Goal: Information Seeking & Learning: Learn about a topic

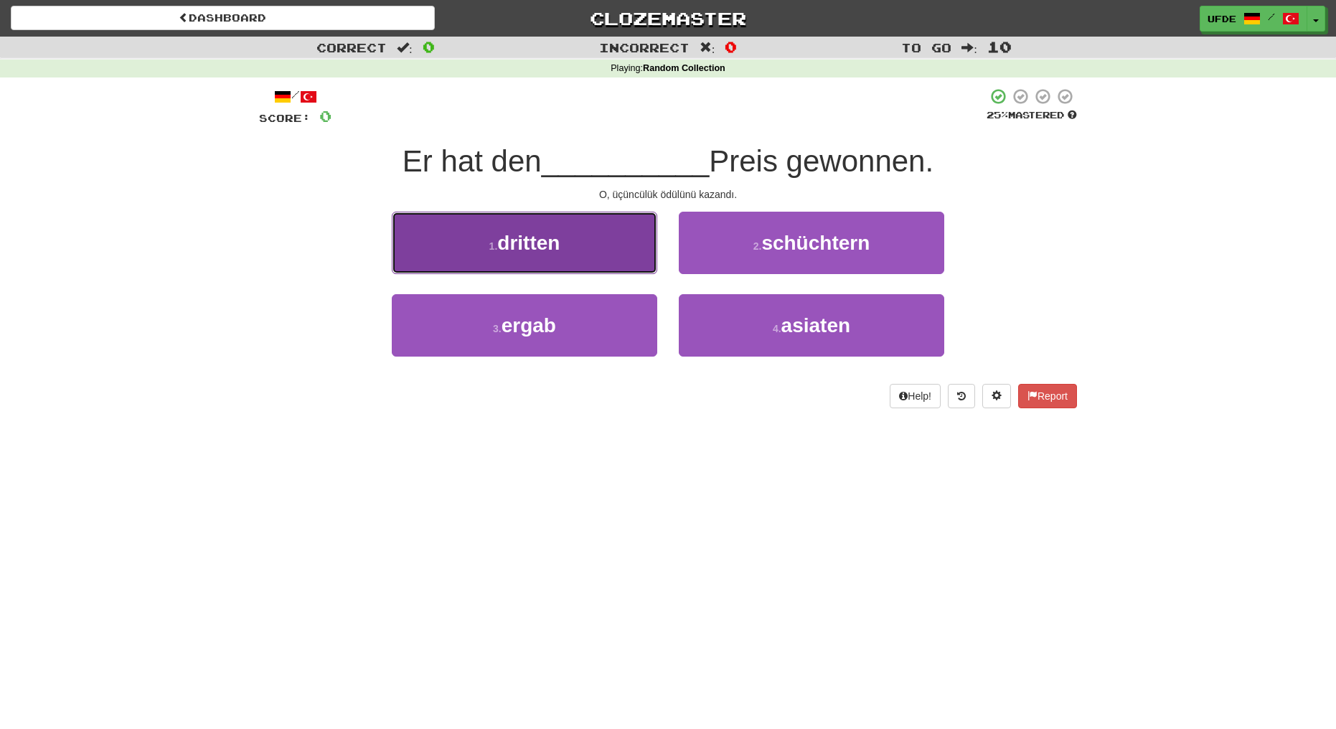
click at [540, 241] on span "dritten" at bounding box center [528, 243] width 62 height 22
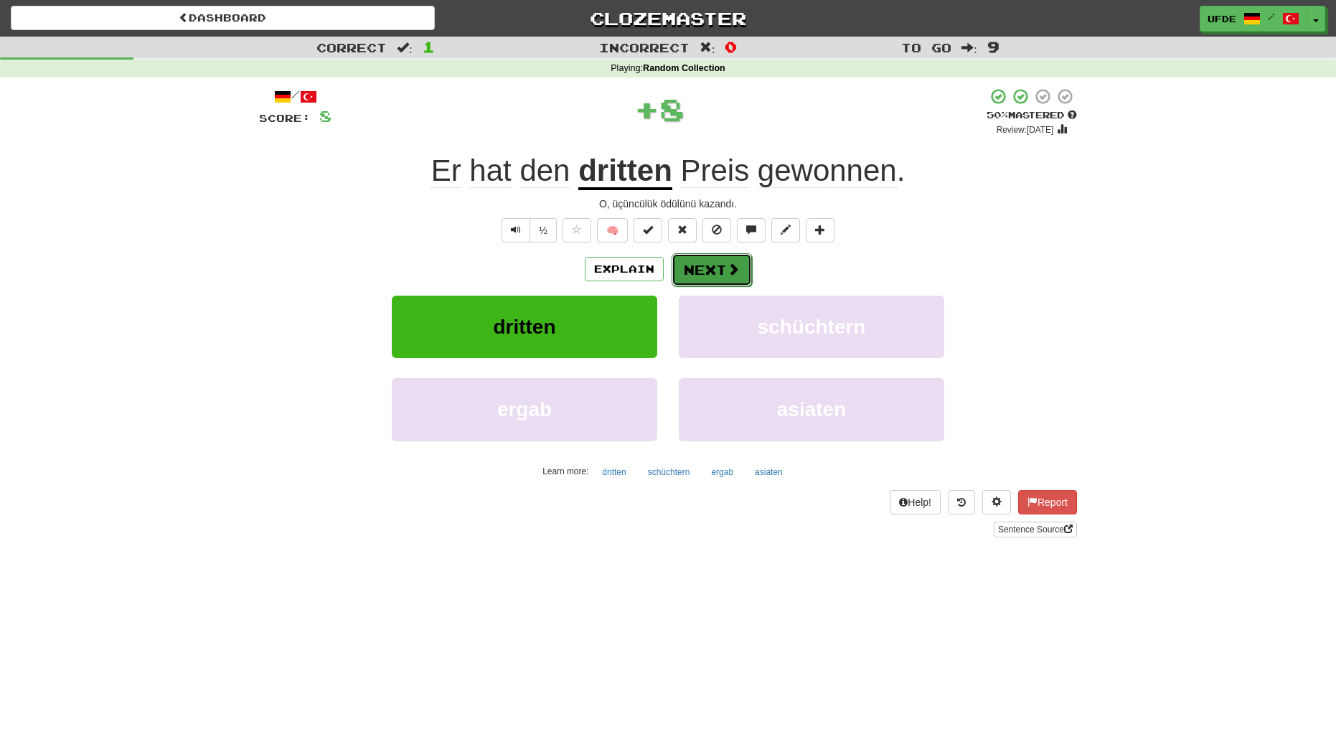
click at [713, 276] on button "Next" at bounding box center [712, 269] width 80 height 33
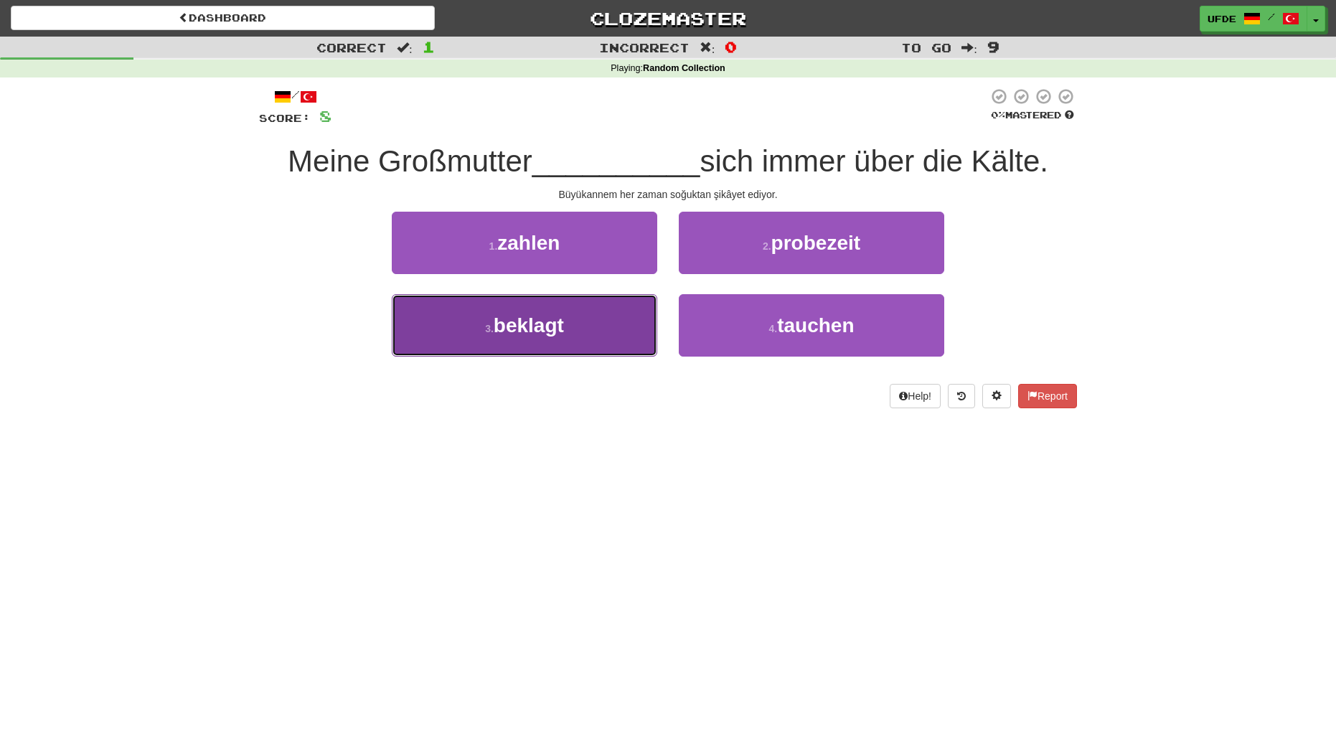
click at [509, 325] on span "beklagt" at bounding box center [529, 325] width 70 height 22
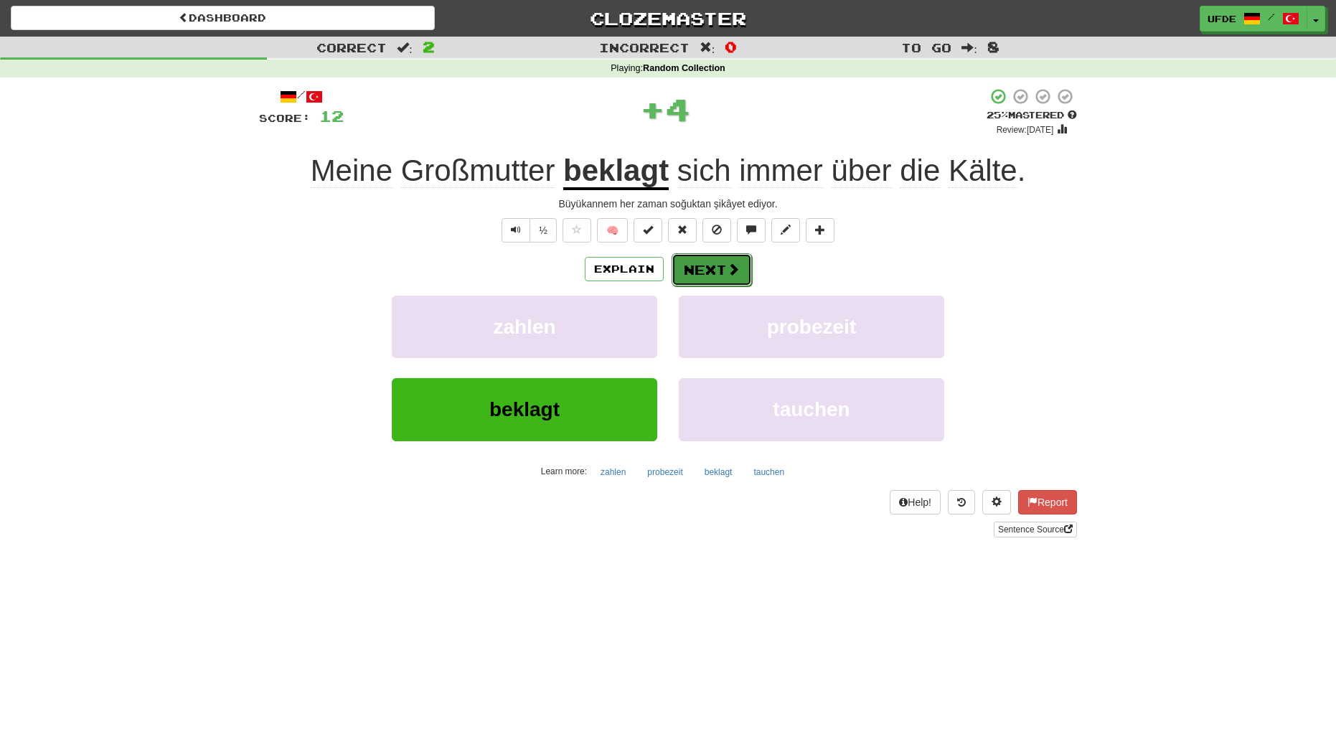
click at [703, 271] on button "Next" at bounding box center [712, 269] width 80 height 33
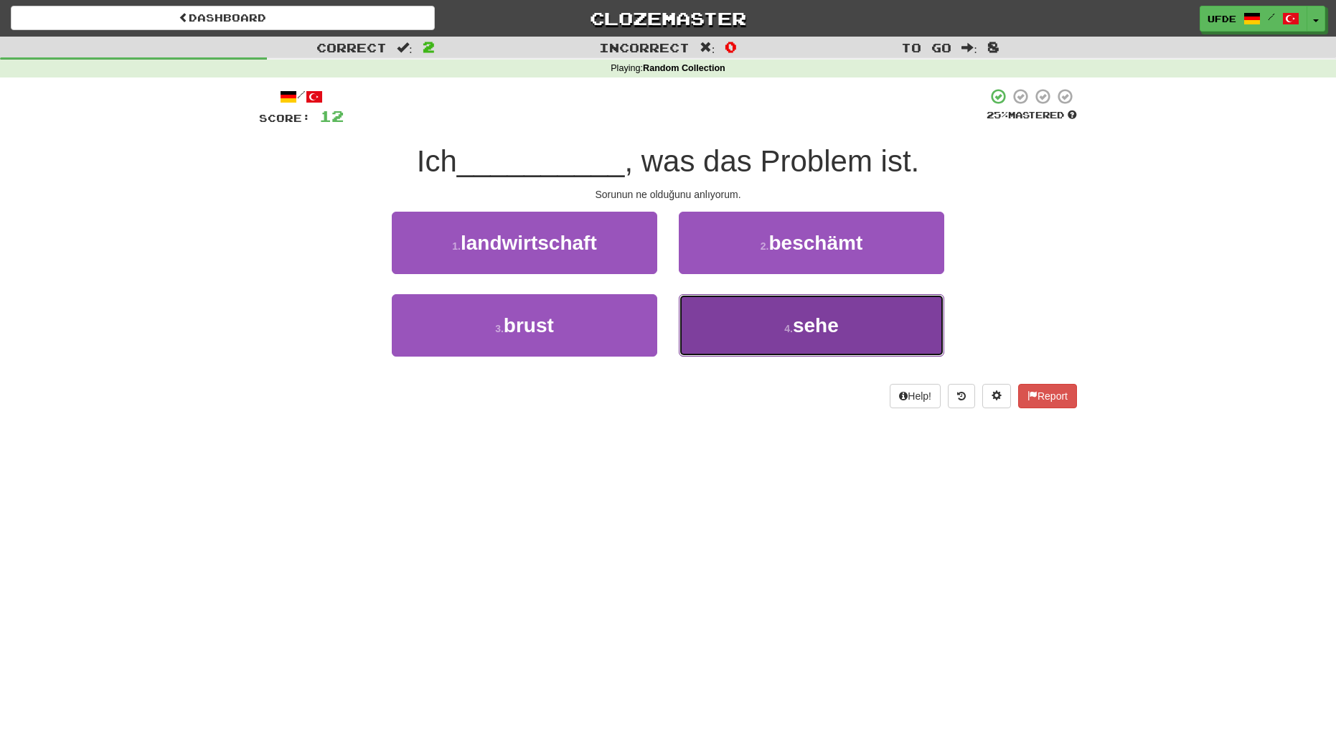
click at [760, 343] on button "4 . sehe" at bounding box center [812, 325] width 266 height 62
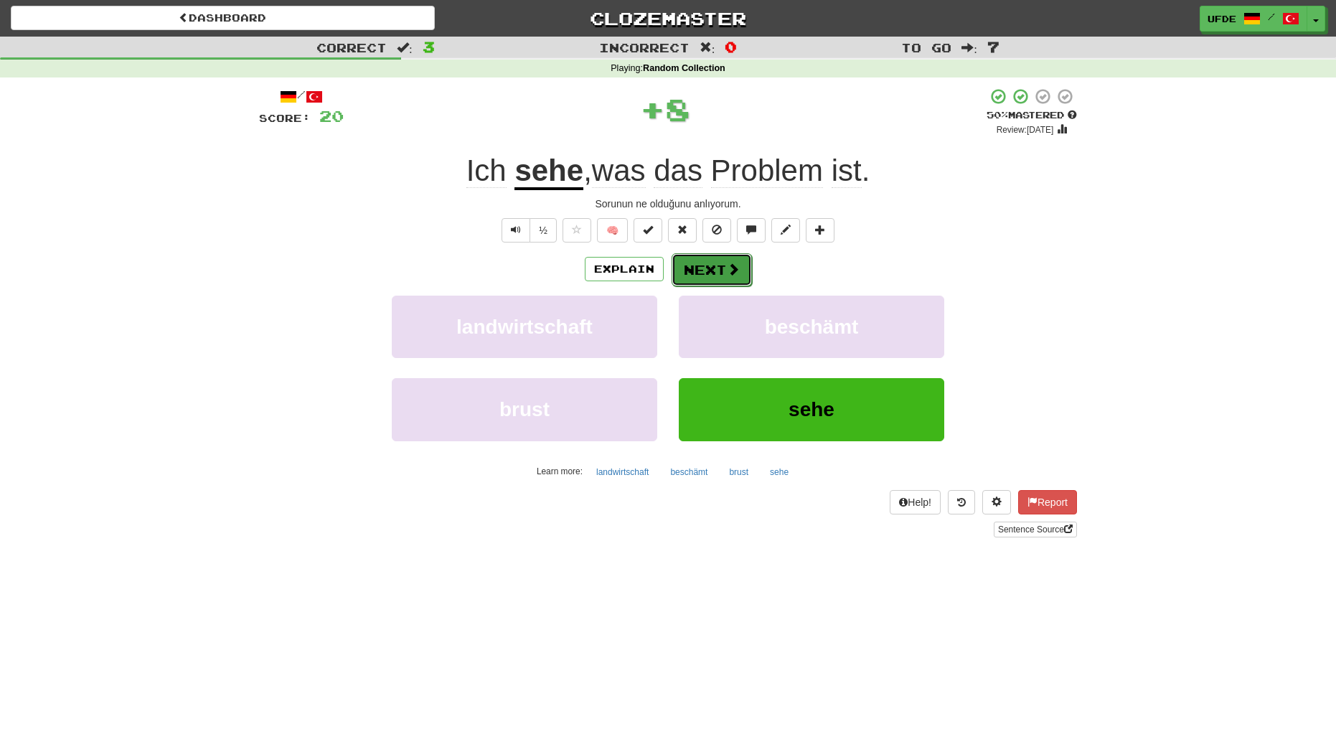
click at [716, 270] on button "Next" at bounding box center [712, 269] width 80 height 33
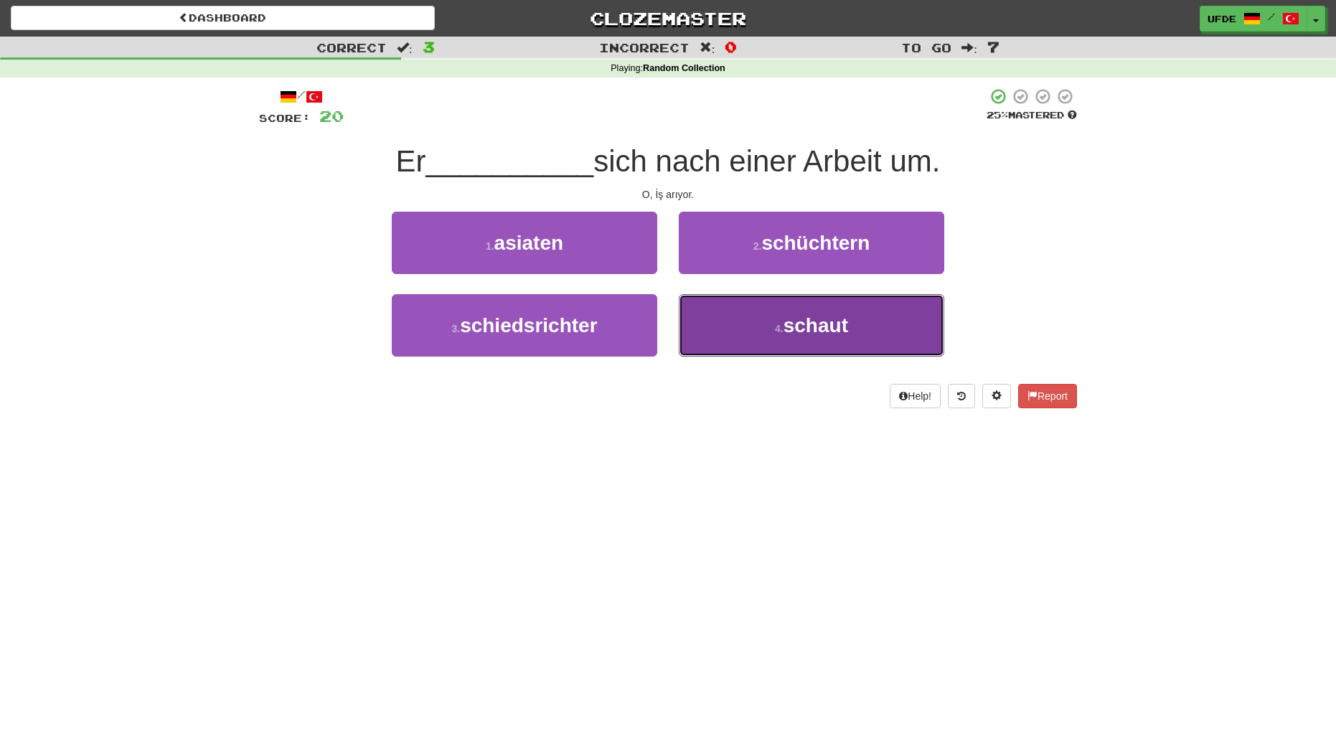
click at [746, 341] on button "4 . schaut" at bounding box center [812, 325] width 266 height 62
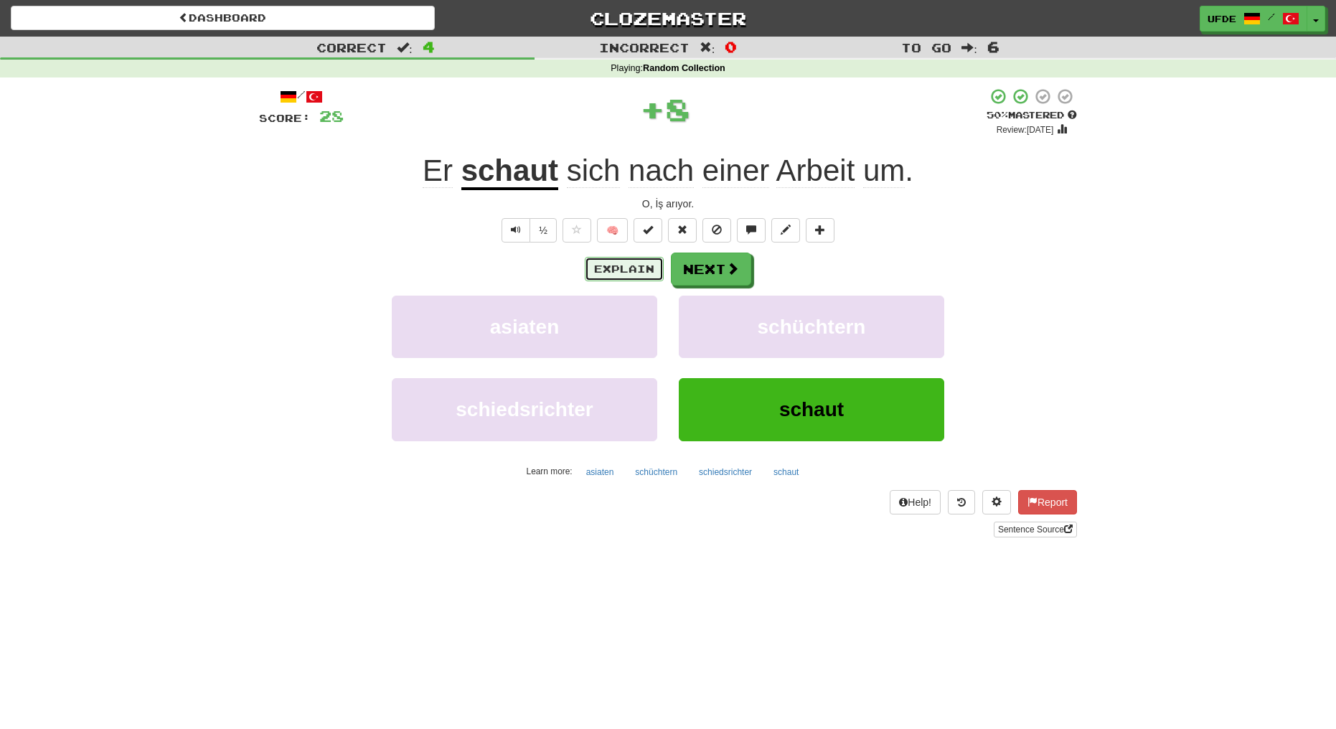
click at [624, 258] on button "Explain" at bounding box center [624, 269] width 79 height 24
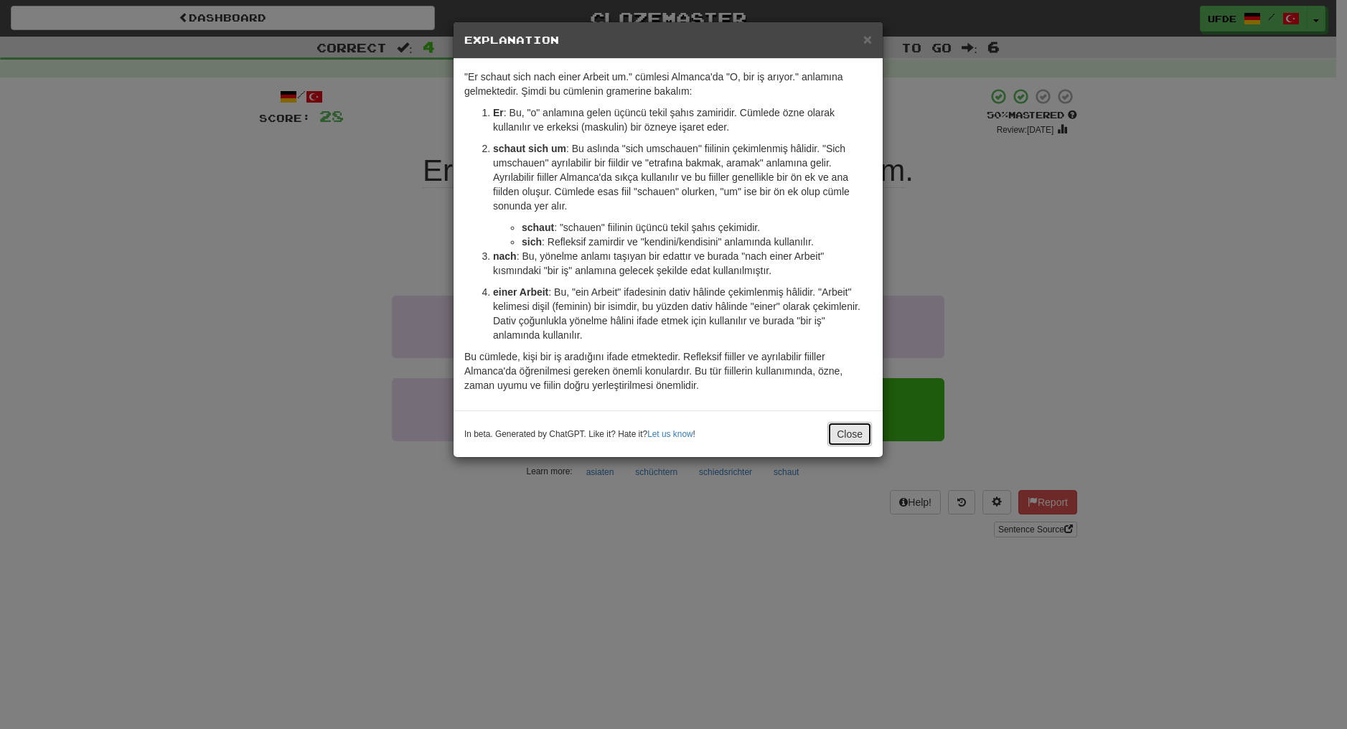
click at [836, 439] on button "Close" at bounding box center [849, 434] width 44 height 24
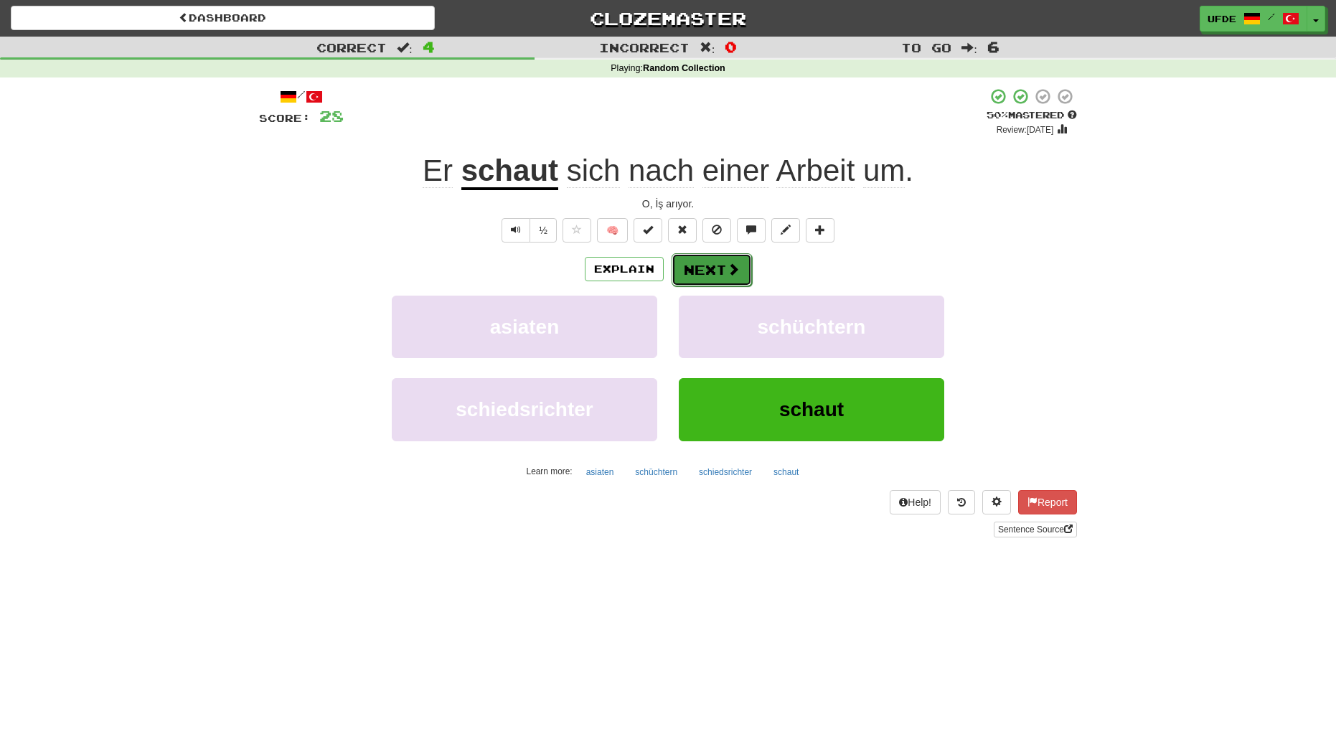
click at [724, 268] on button "Next" at bounding box center [712, 269] width 80 height 33
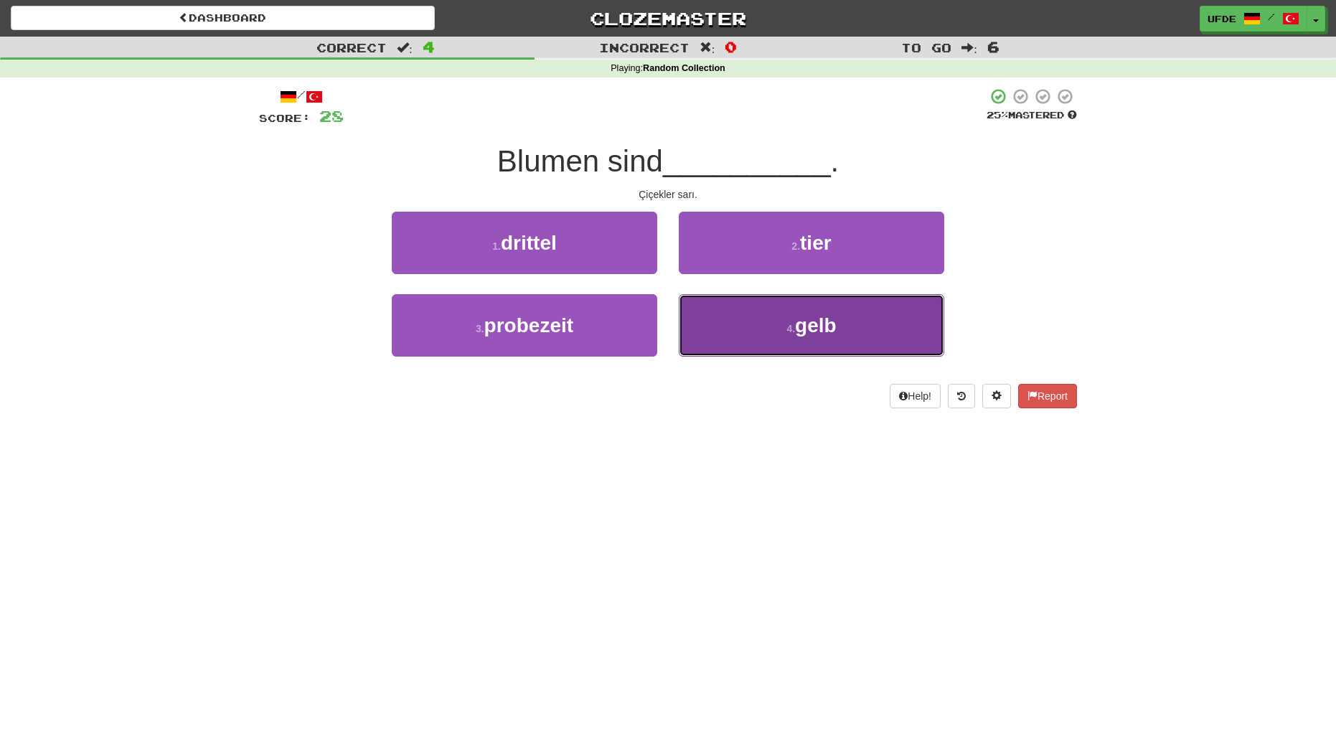
click at [718, 319] on button "4 . gelb" at bounding box center [812, 325] width 266 height 62
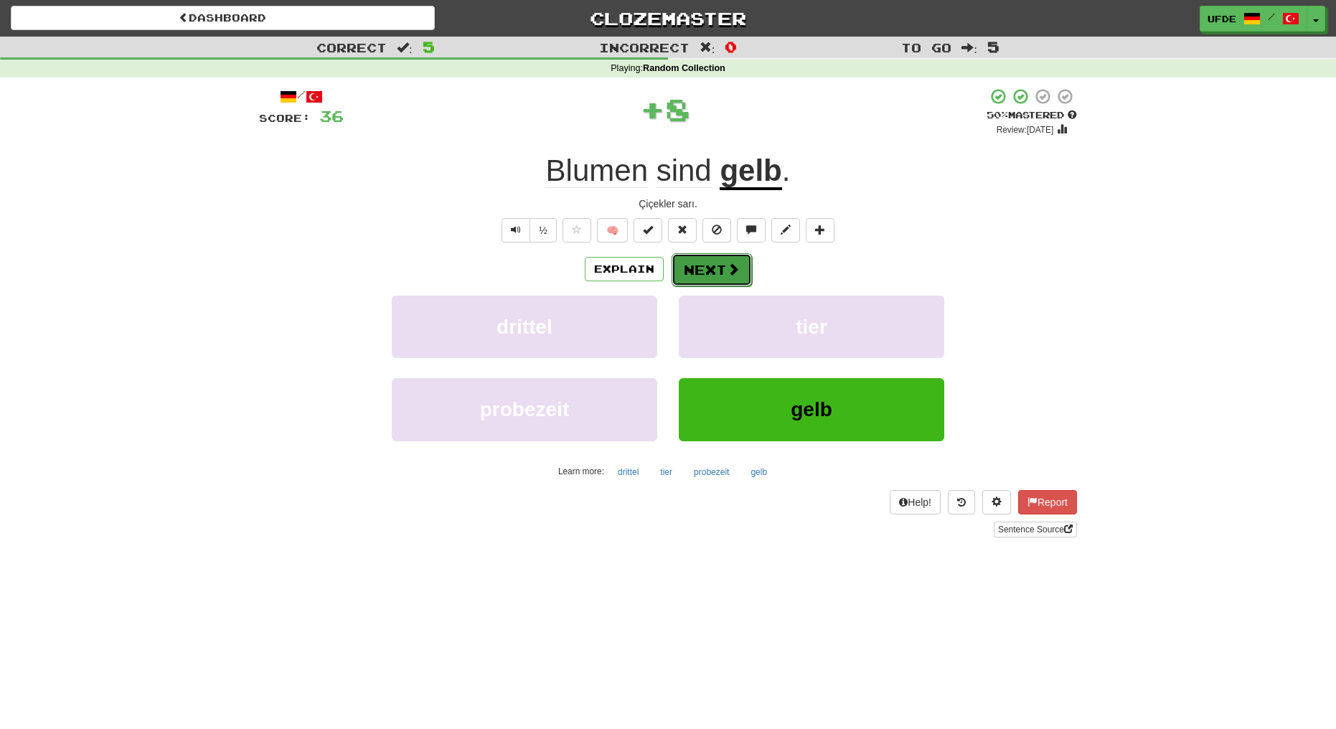
click at [695, 262] on button "Next" at bounding box center [712, 269] width 80 height 33
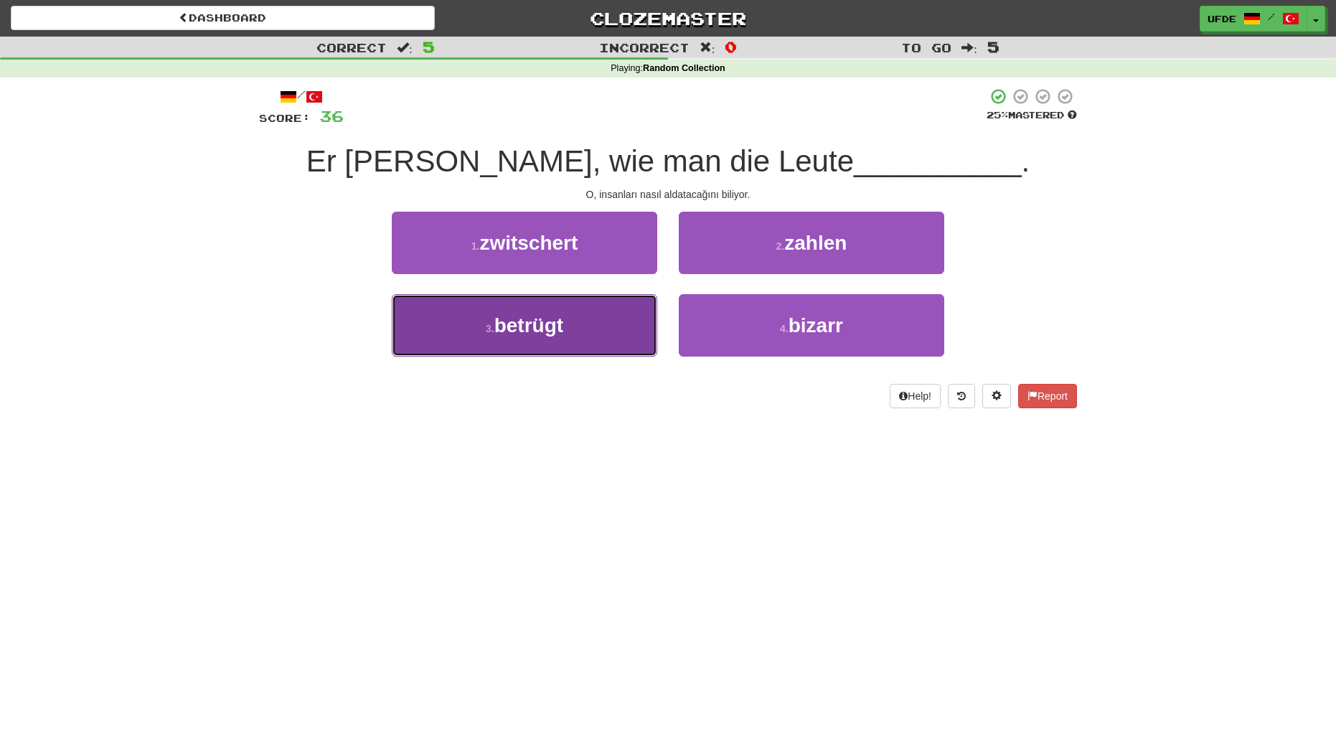
click at [597, 316] on button "3 . betrügt" at bounding box center [525, 325] width 266 height 62
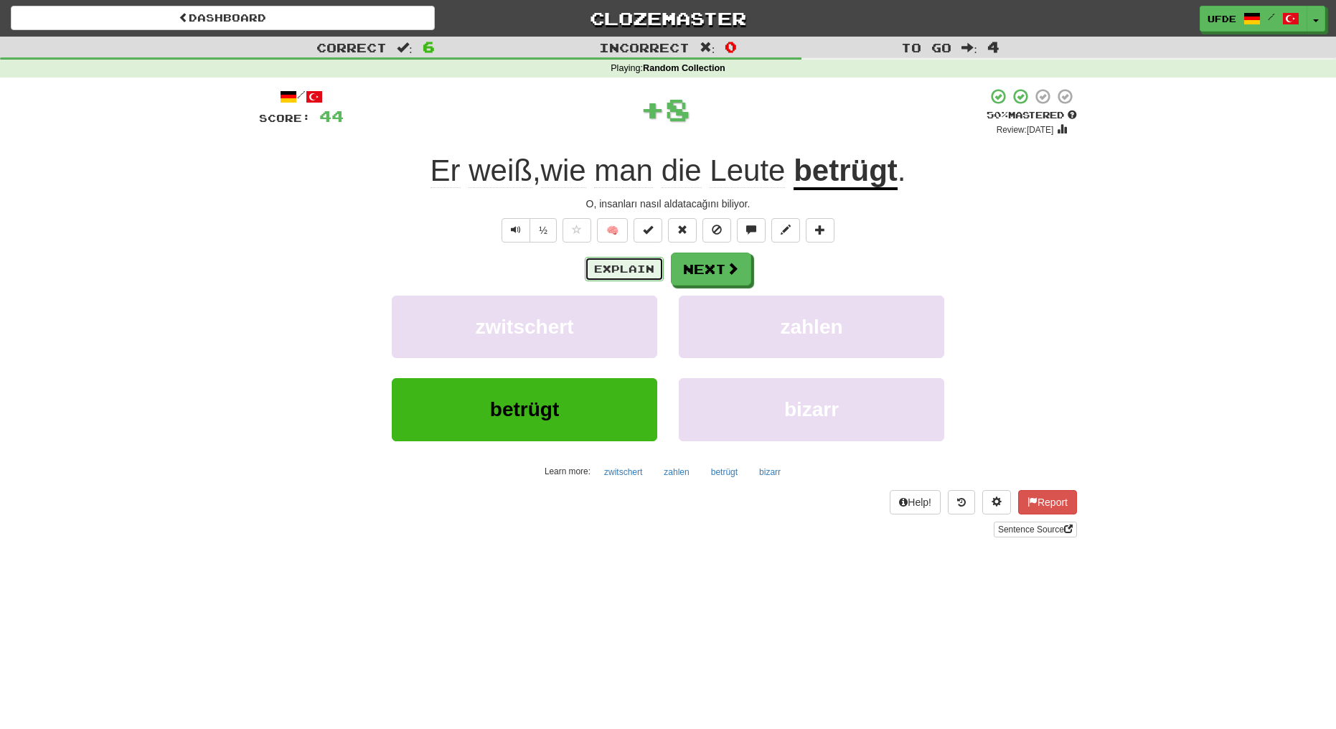
click at [639, 279] on button "Explain" at bounding box center [624, 269] width 79 height 24
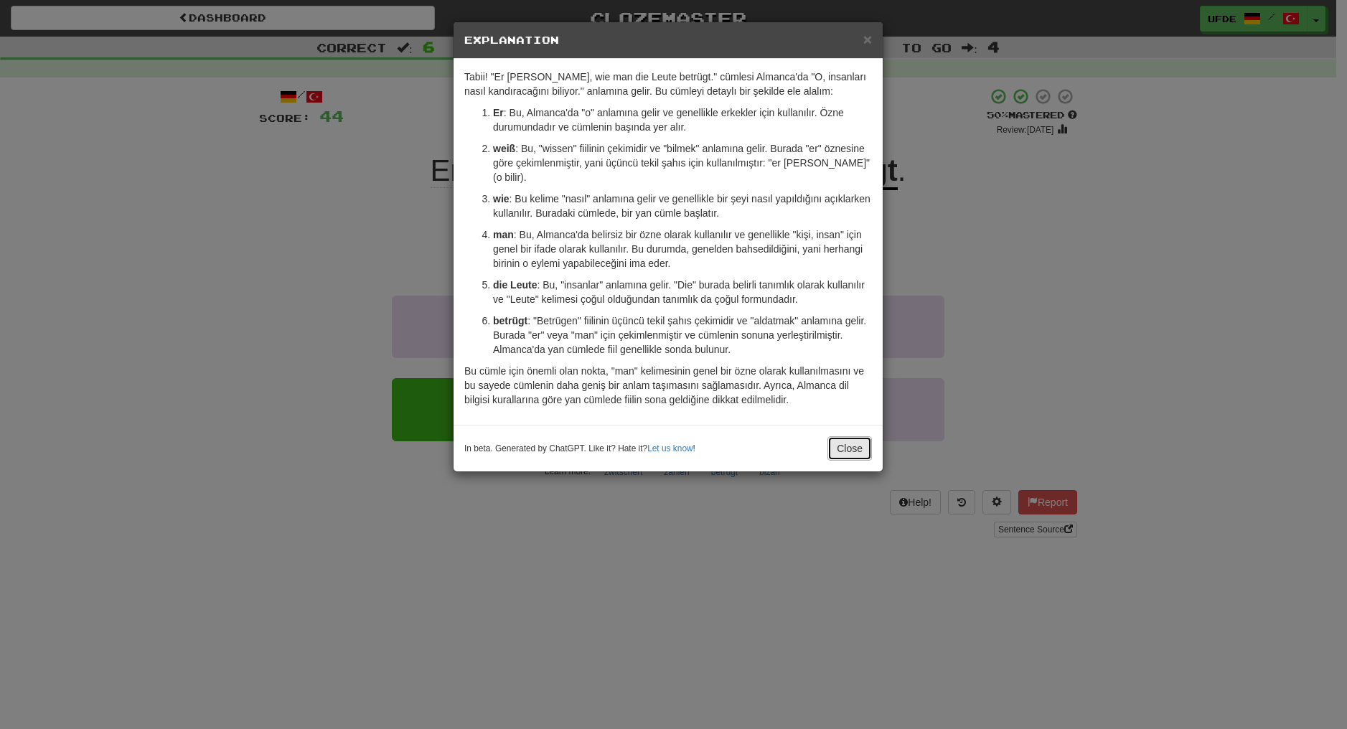
click at [843, 444] on button "Close" at bounding box center [849, 448] width 44 height 24
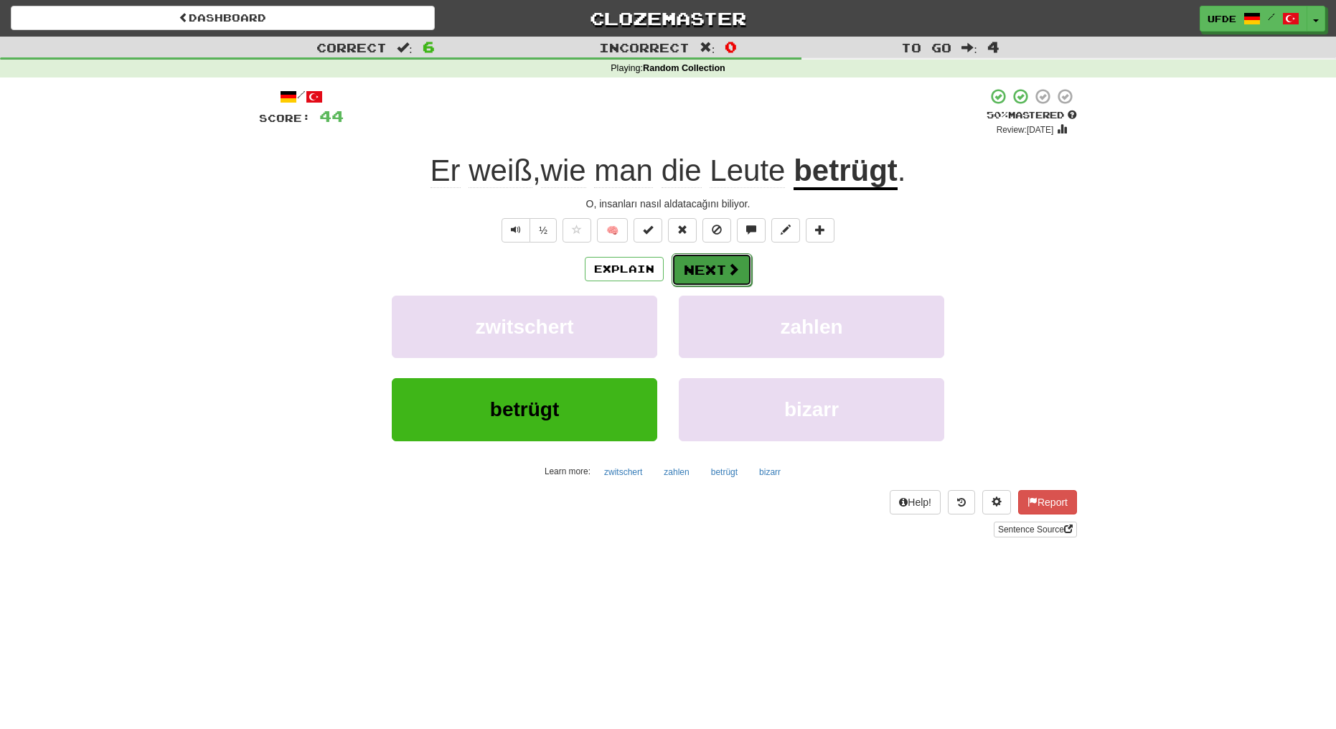
click at [703, 275] on button "Next" at bounding box center [712, 269] width 80 height 33
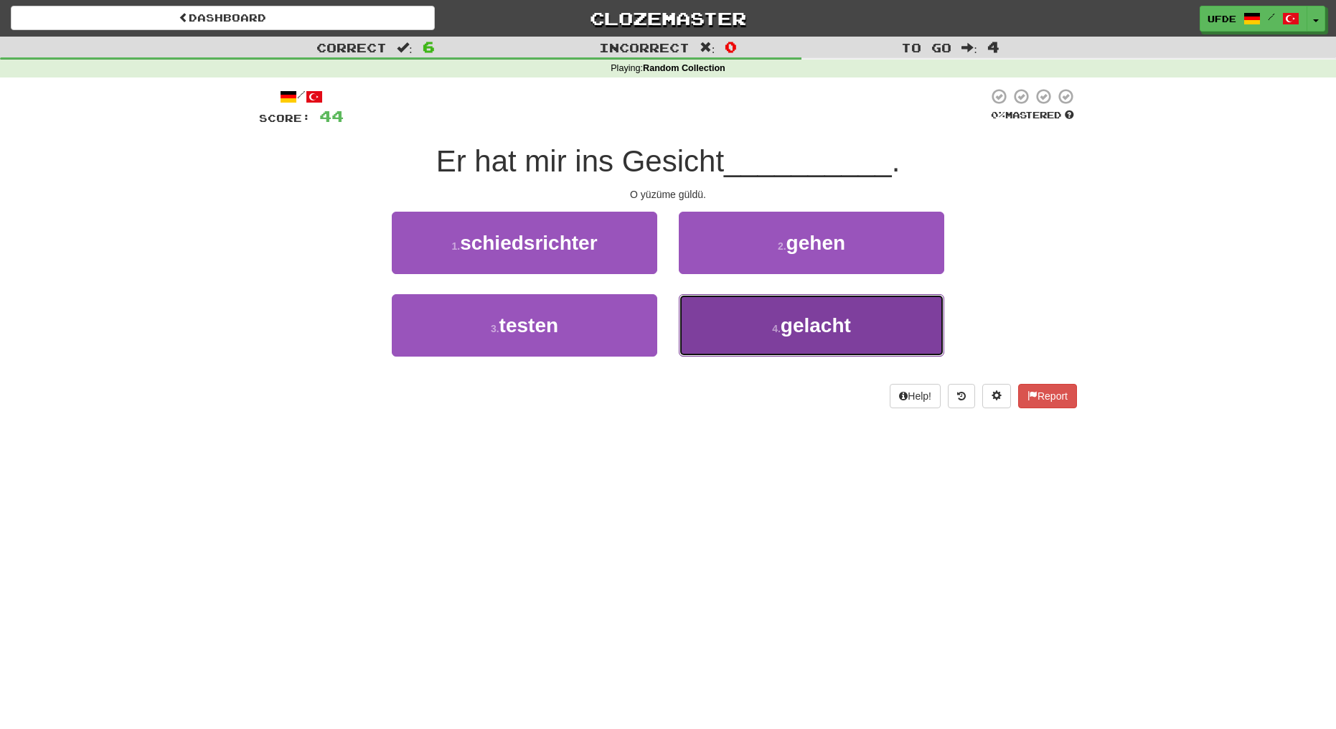
click at [785, 318] on span "gelacht" at bounding box center [816, 325] width 70 height 22
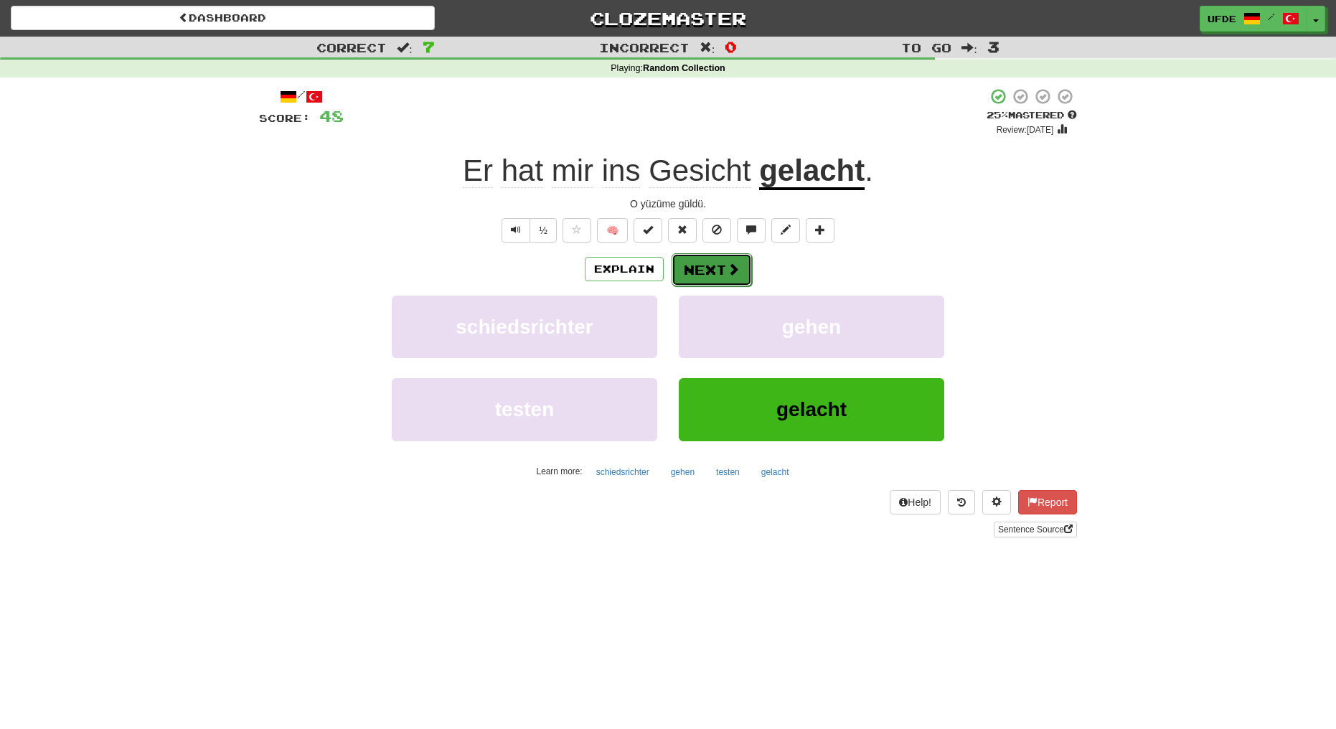
click at [712, 266] on button "Next" at bounding box center [712, 269] width 80 height 33
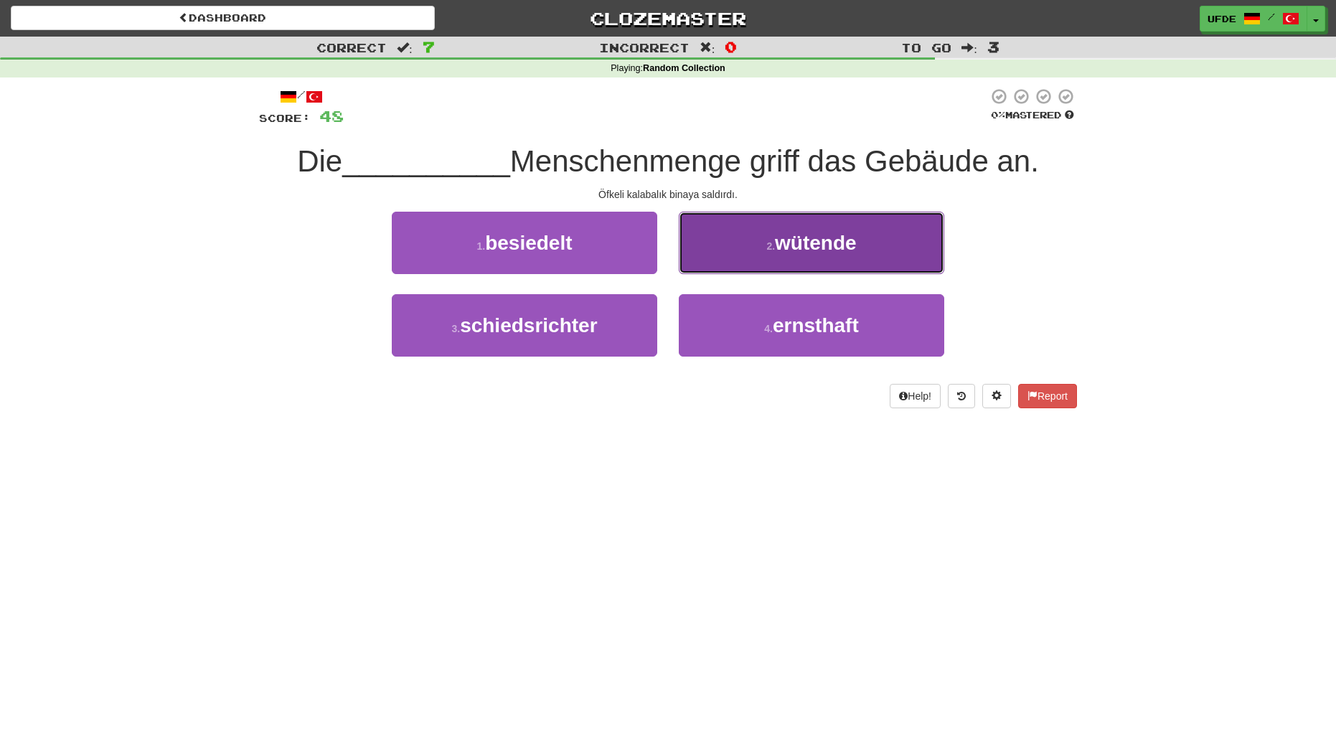
click at [786, 247] on span "wütende" at bounding box center [816, 243] width 82 height 22
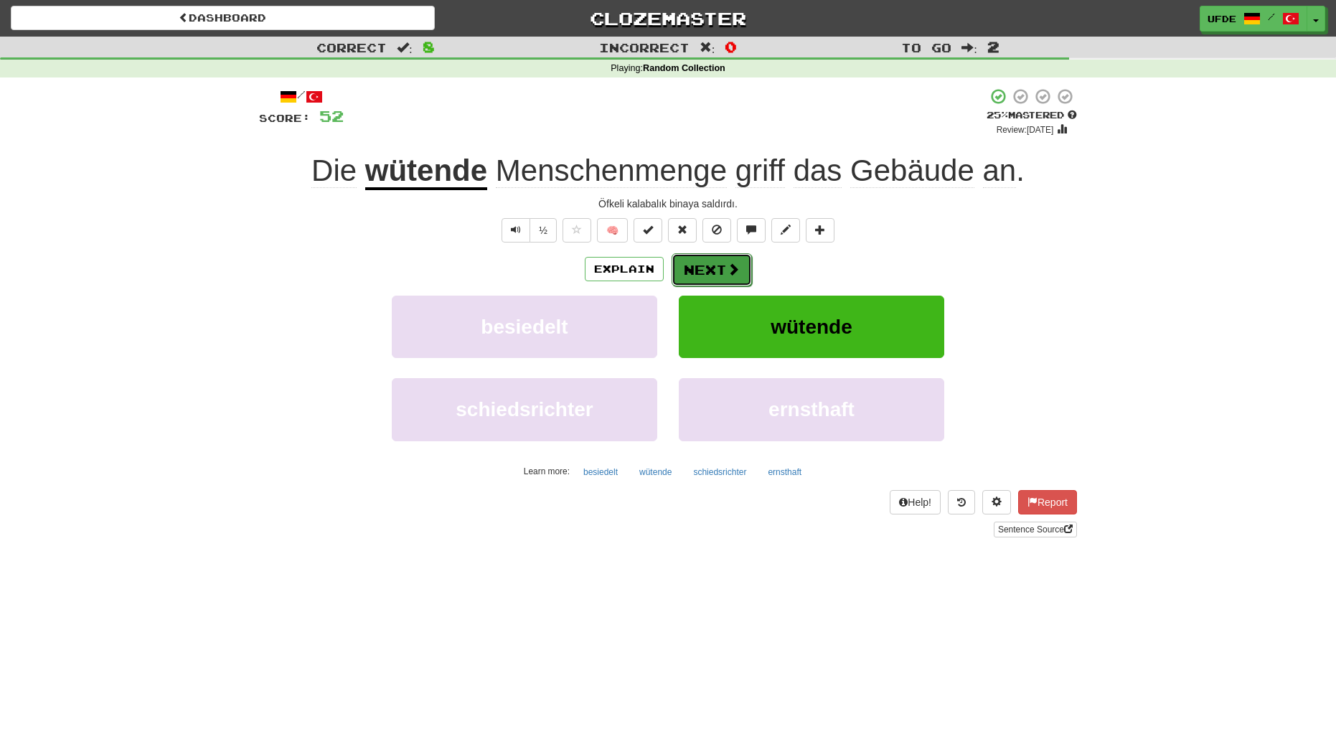
click at [731, 266] on span at bounding box center [733, 269] width 13 height 13
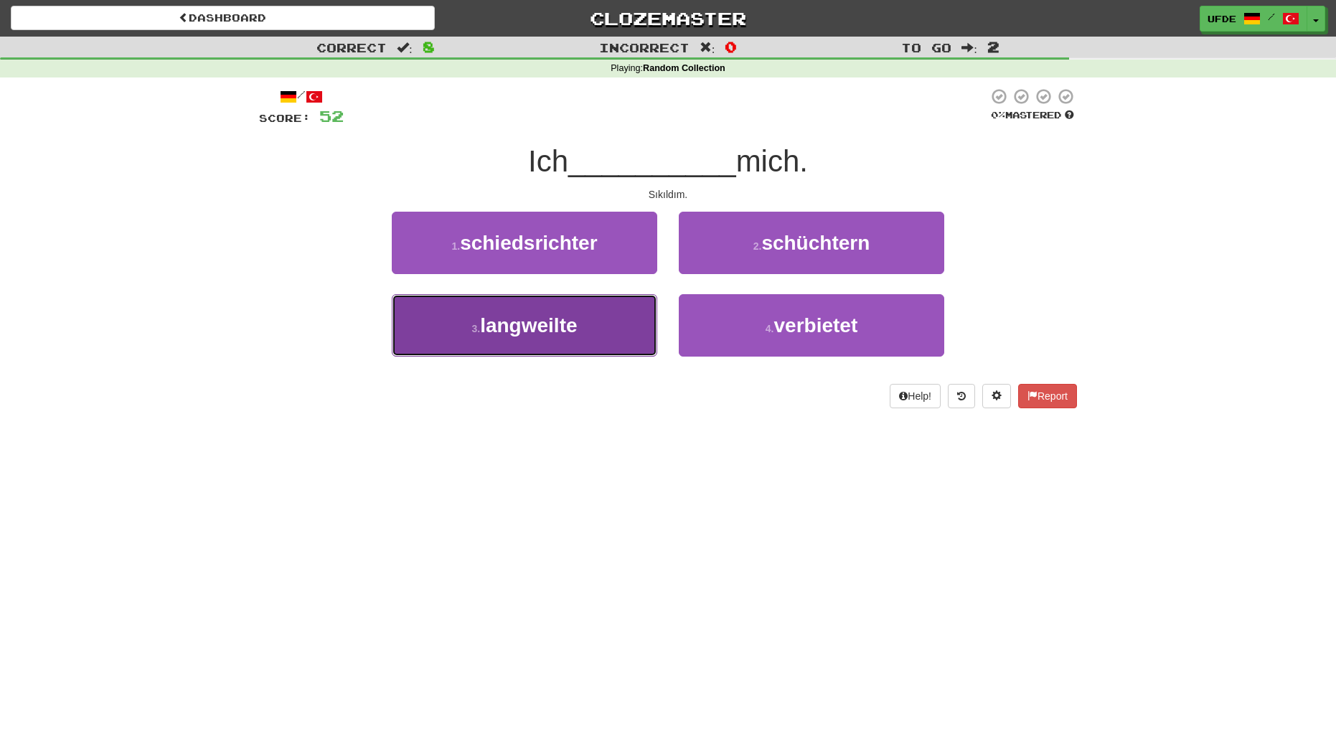
click at [461, 316] on button "3 . langweilte" at bounding box center [525, 325] width 266 height 62
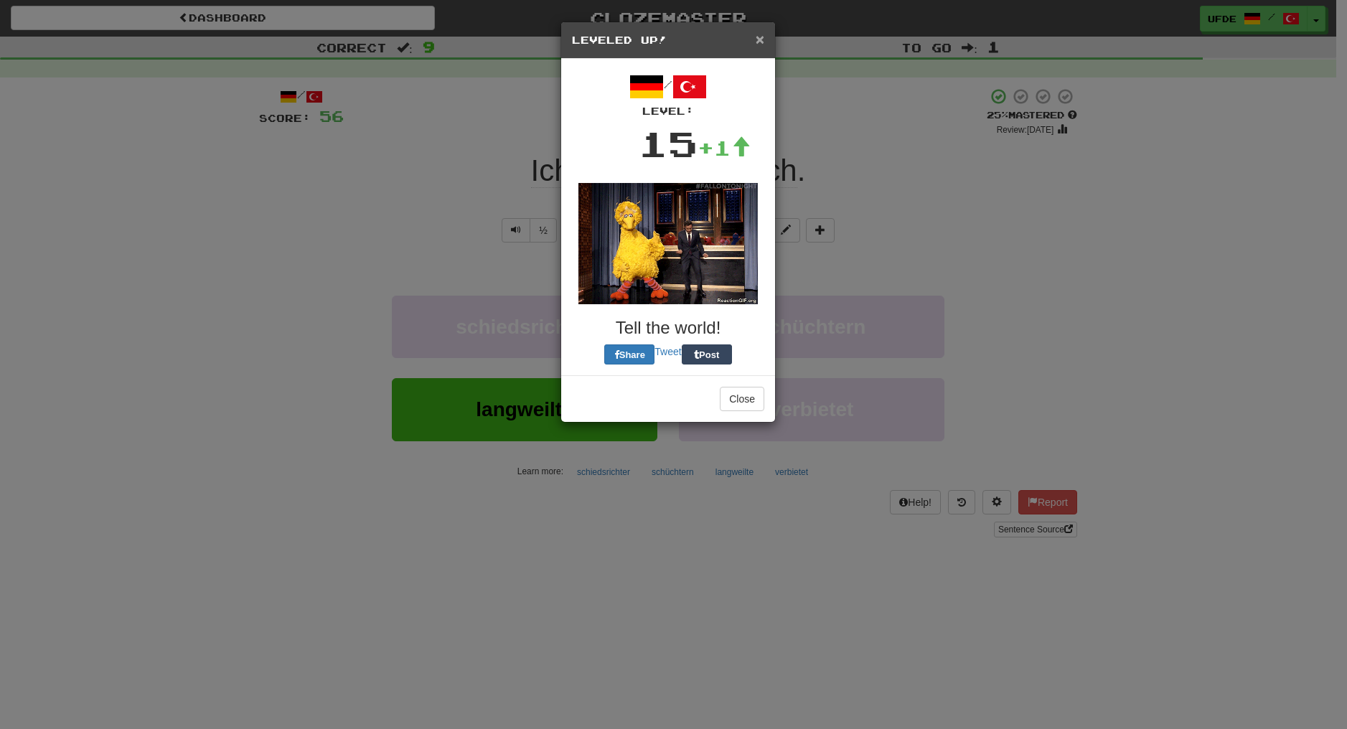
click at [761, 38] on span "×" at bounding box center [760, 39] width 9 height 17
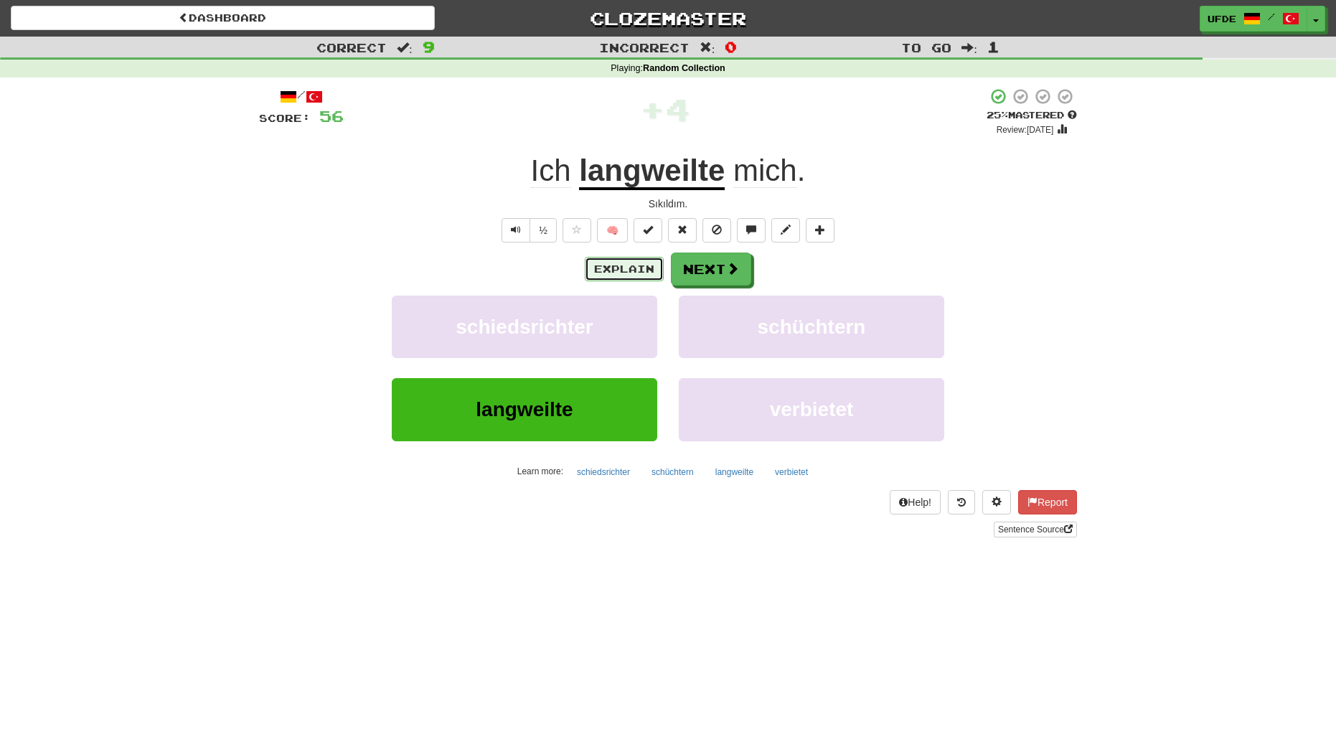
click at [624, 262] on button "Explain" at bounding box center [624, 269] width 79 height 24
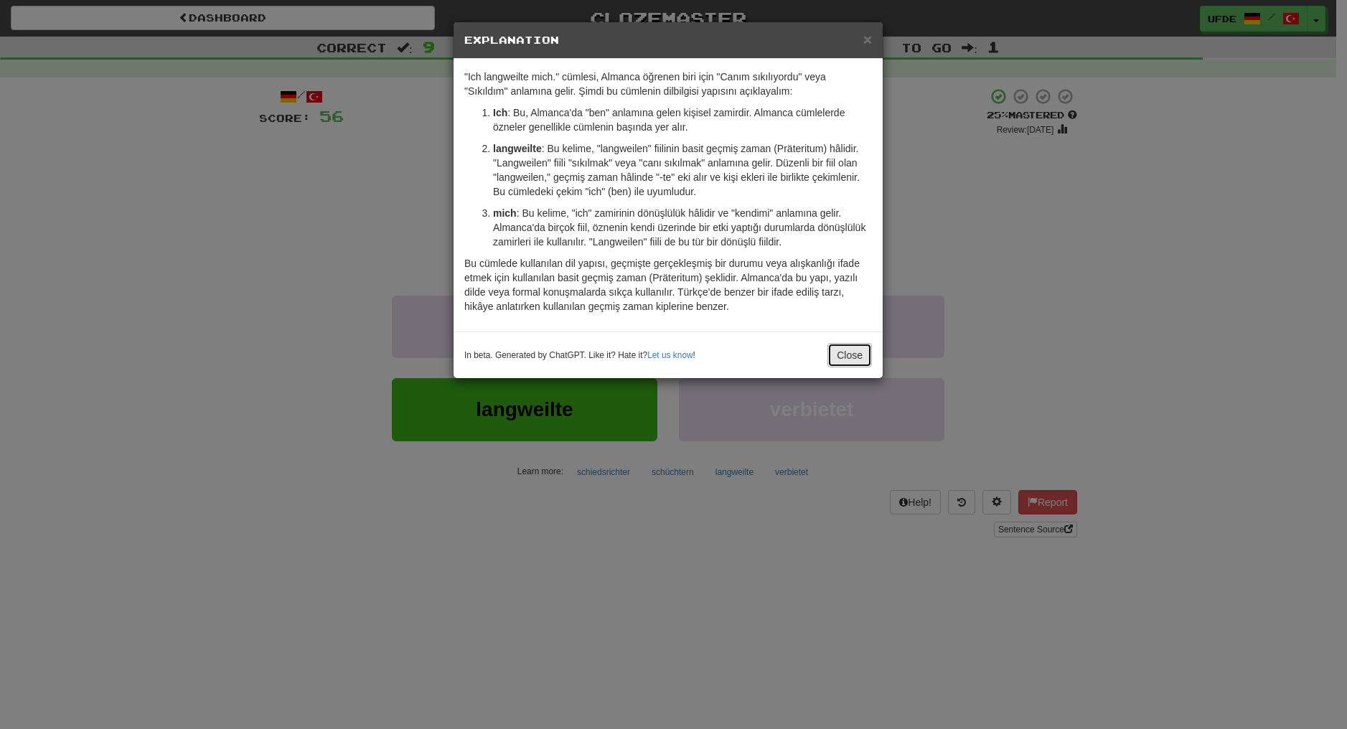
click at [868, 350] on button "Close" at bounding box center [849, 355] width 44 height 24
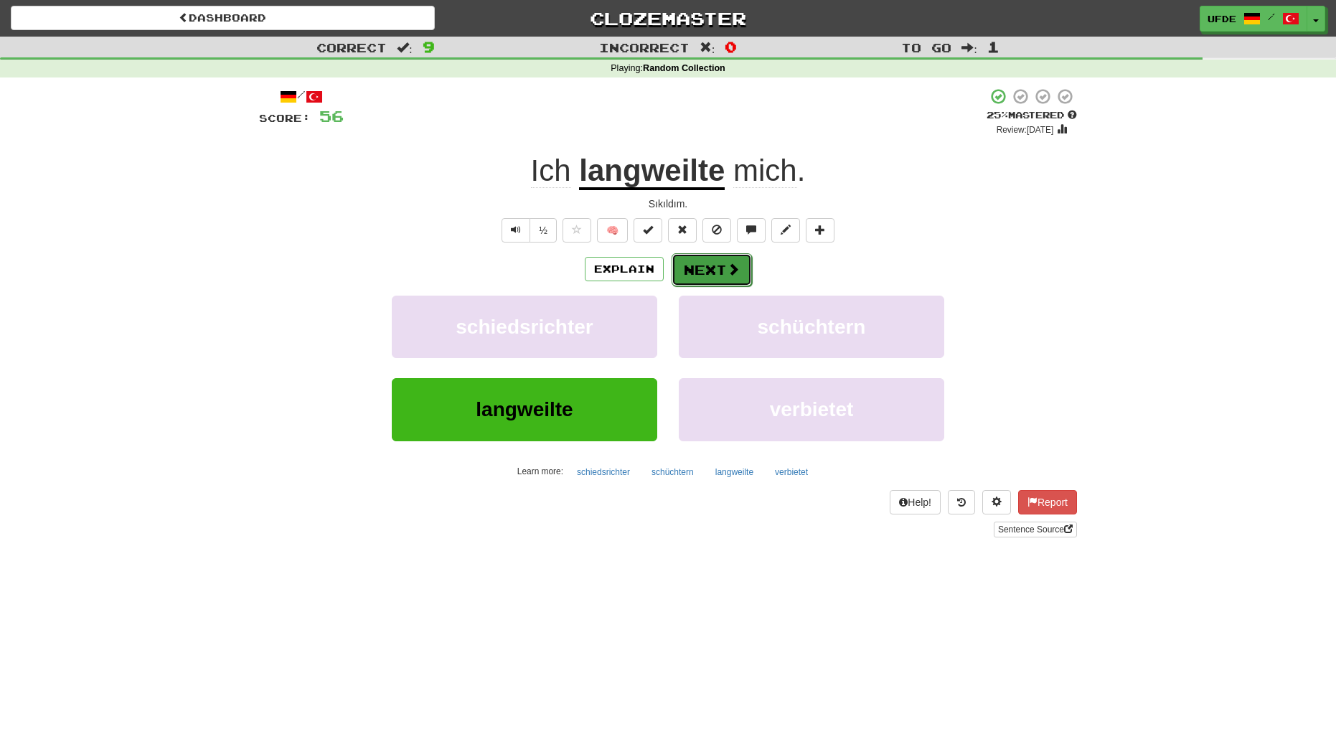
click at [694, 268] on button "Next" at bounding box center [712, 269] width 80 height 33
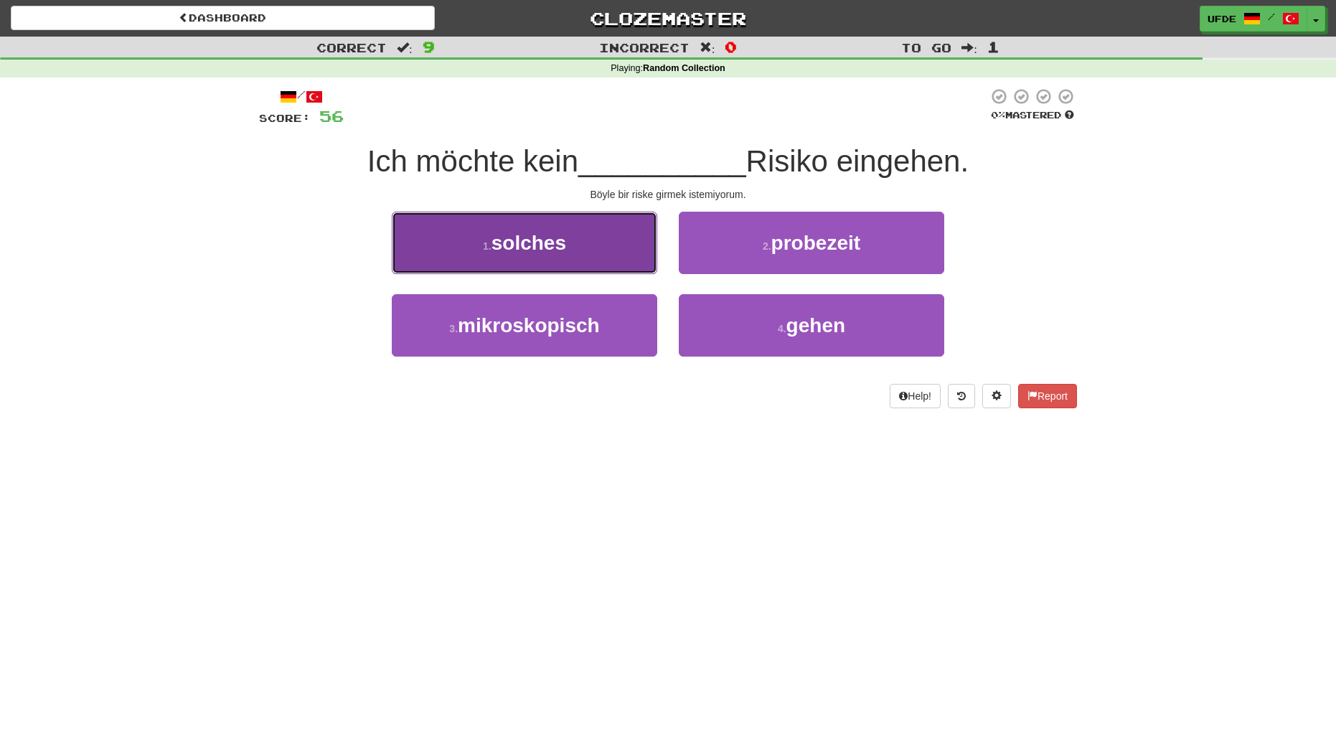
click at [497, 240] on span "solches" at bounding box center [529, 243] width 75 height 22
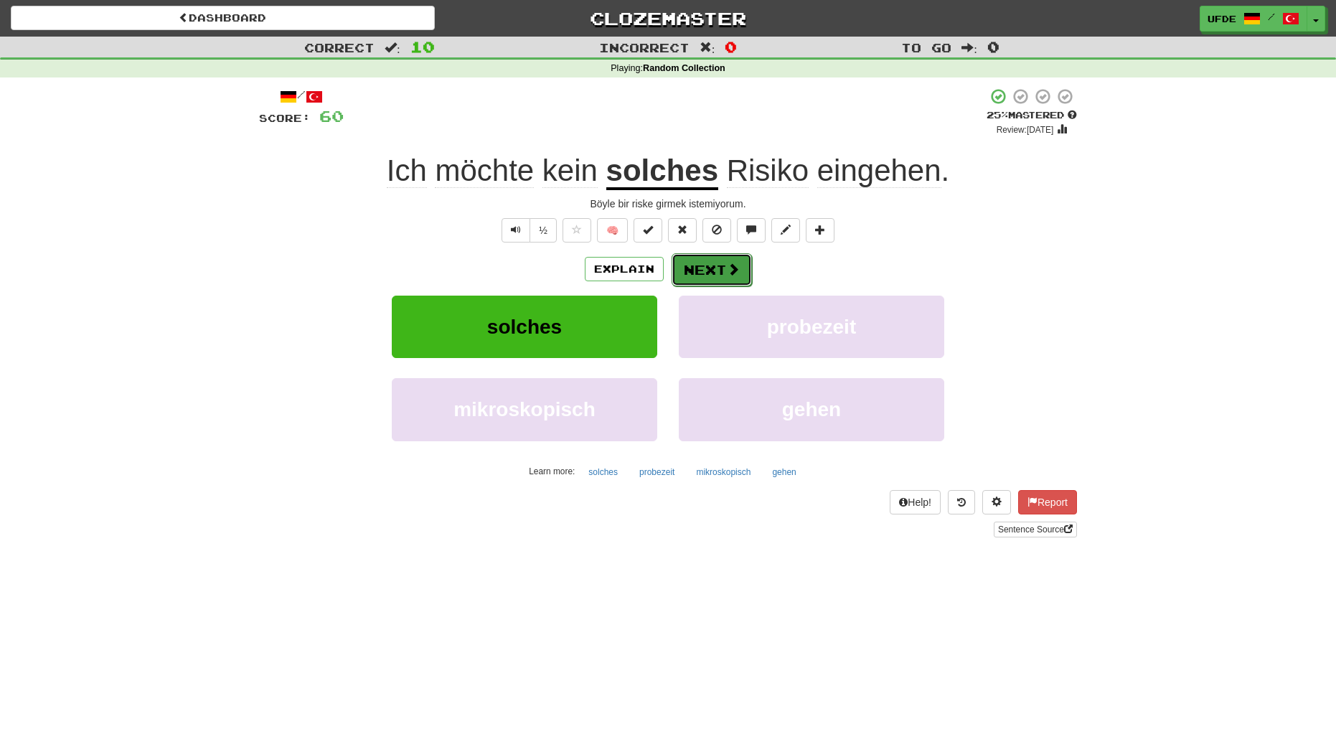
click at [683, 262] on button "Next" at bounding box center [712, 269] width 80 height 33
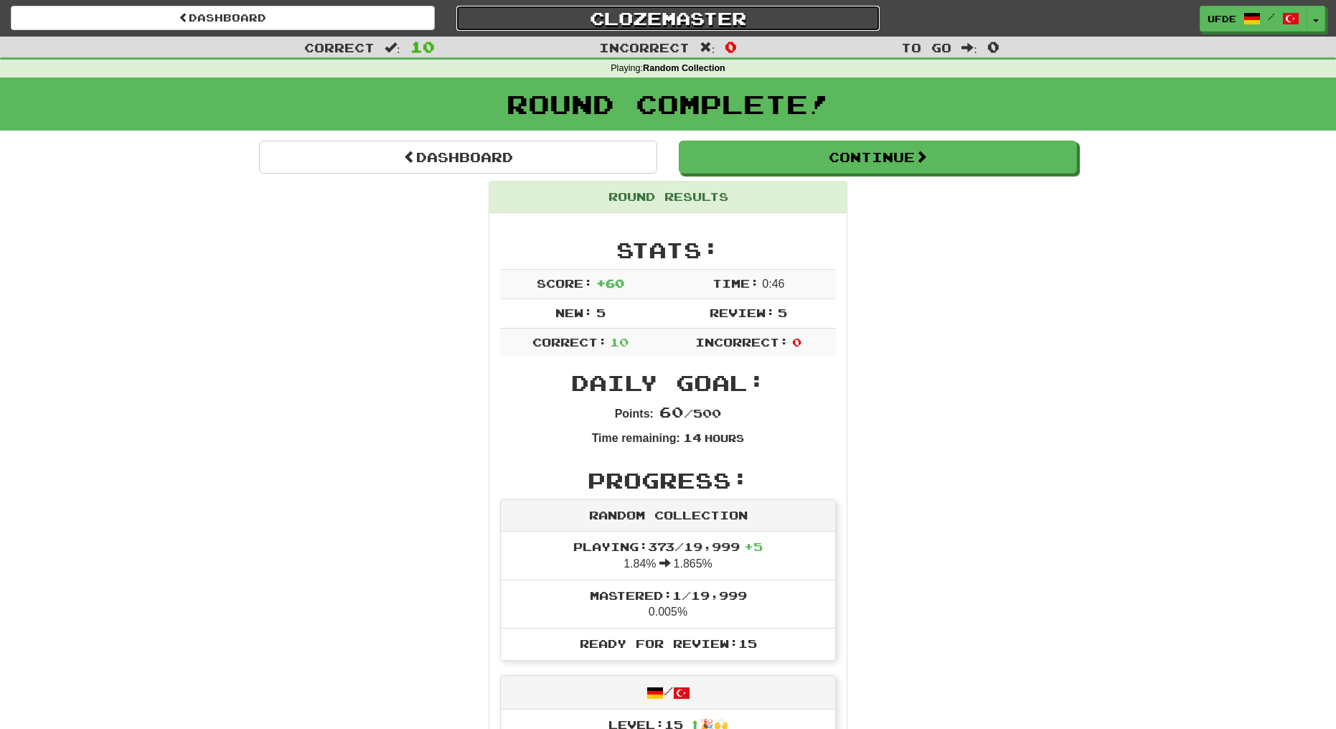
click at [594, 27] on link "Clozemaster" at bounding box center [668, 18] width 424 height 25
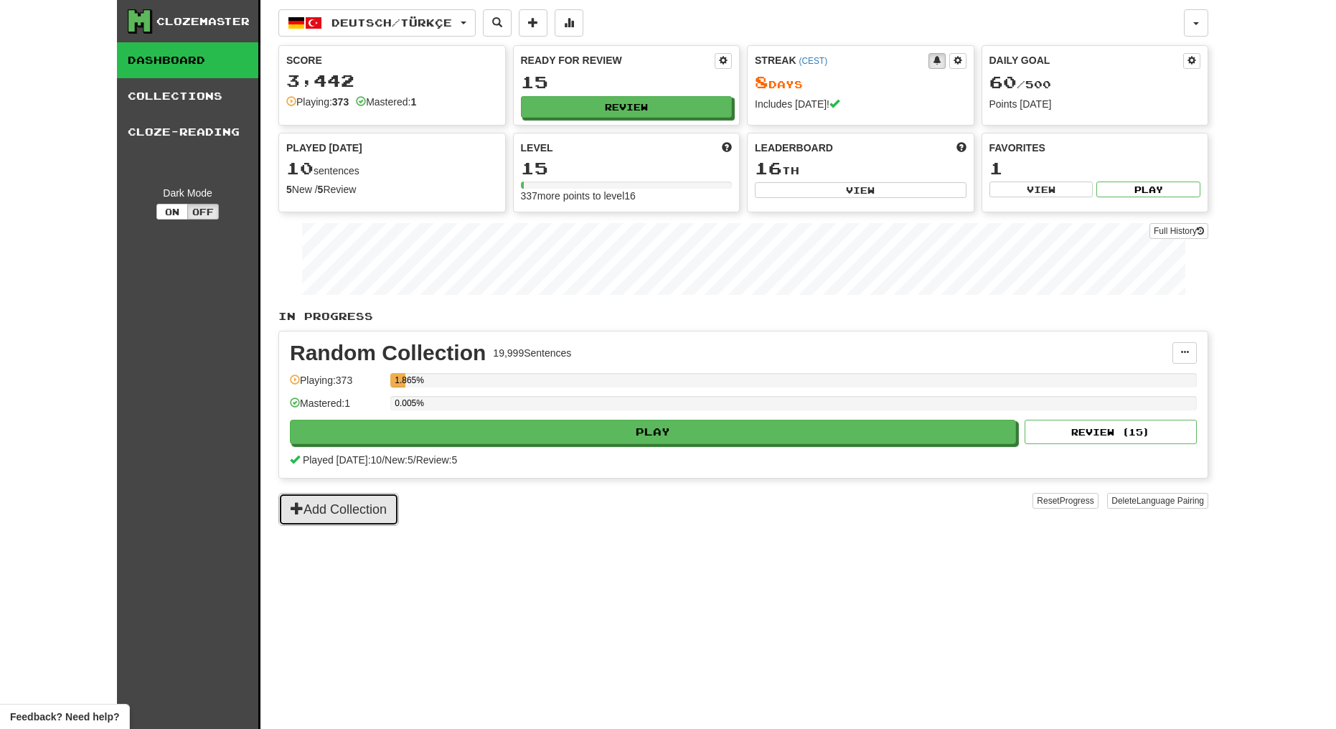
click at [319, 502] on button "Add Collection" at bounding box center [338, 509] width 121 height 33
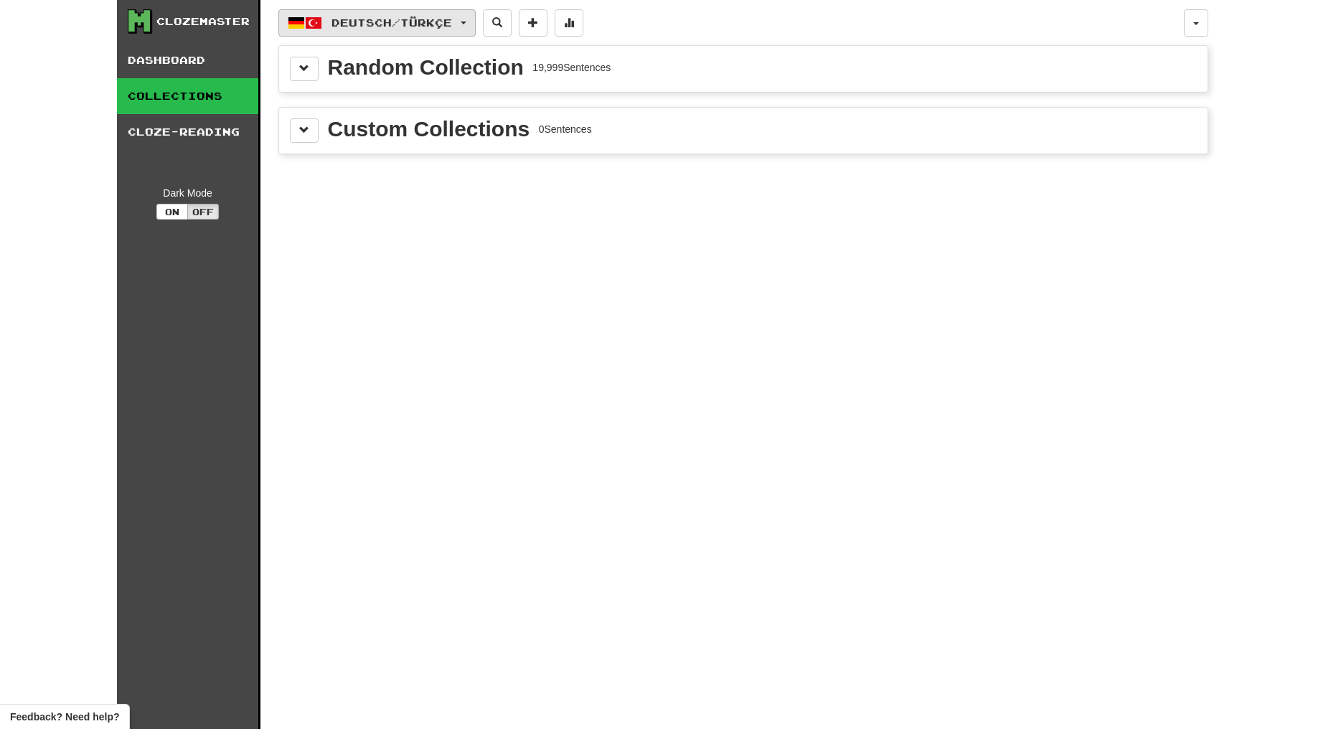
click at [405, 34] on button "Deutsch / Türkçe" at bounding box center [376, 22] width 197 height 27
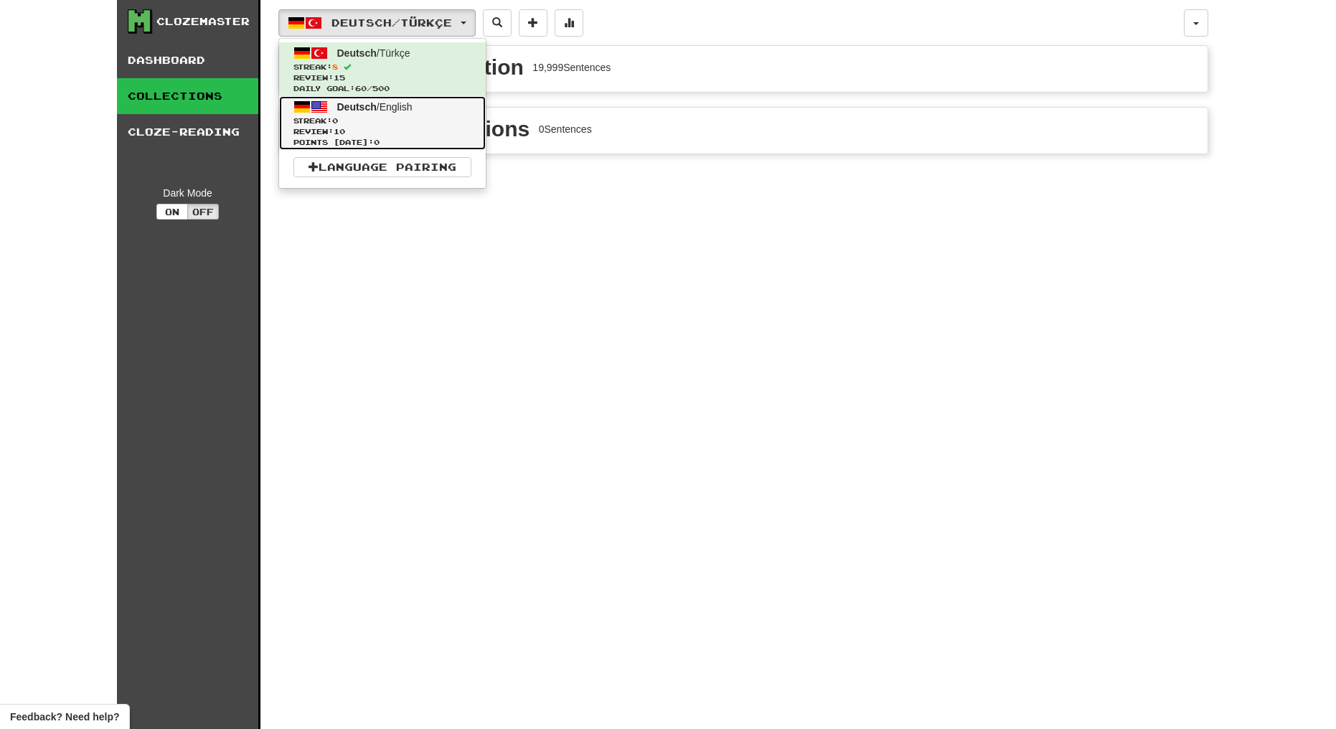
click at [413, 111] on span "Deutsch / English" at bounding box center [374, 106] width 75 height 11
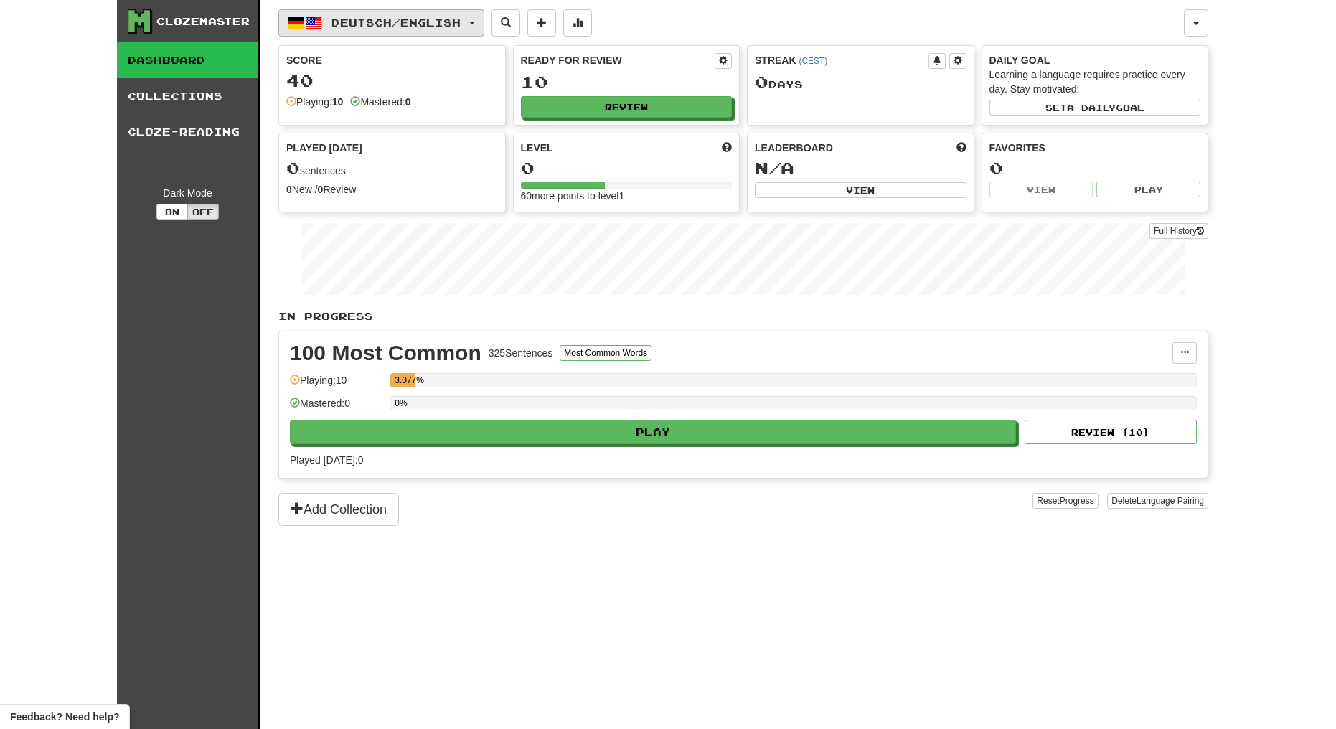
click at [422, 26] on span "Deutsch / English" at bounding box center [396, 23] width 129 height 12
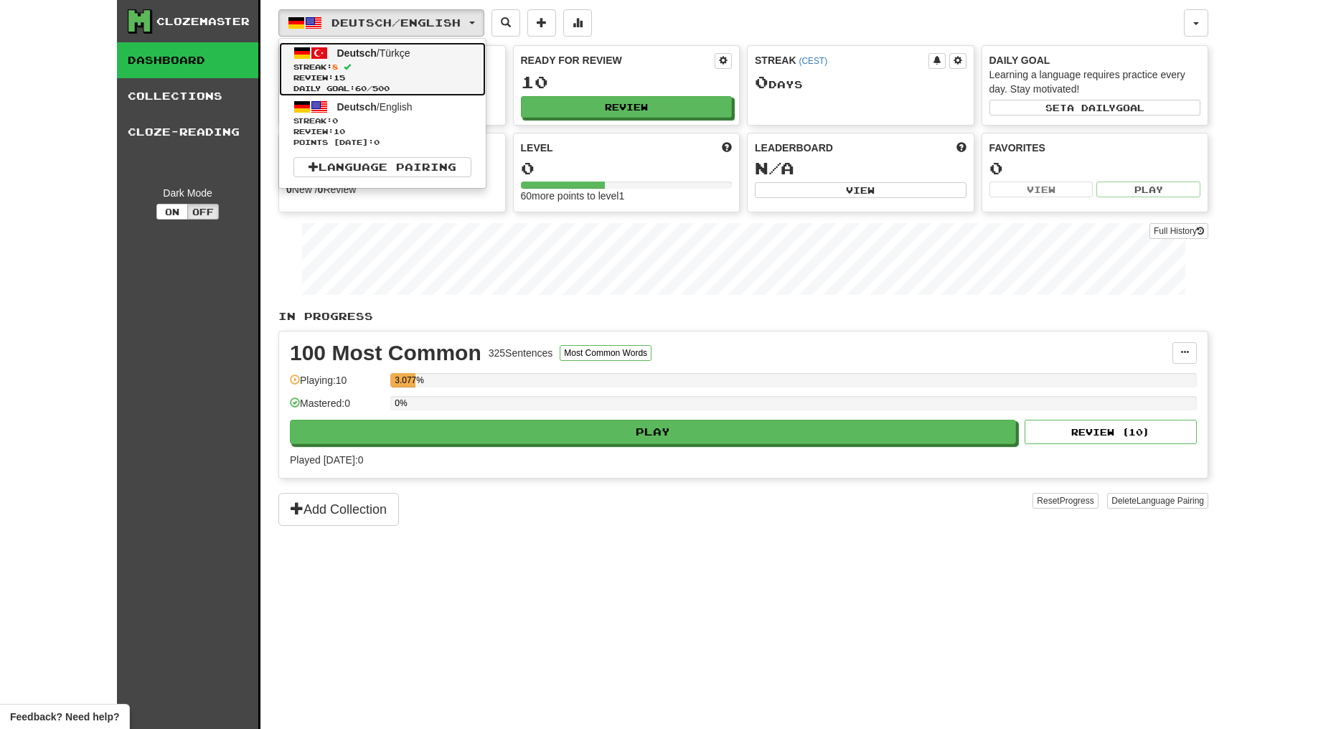
click at [415, 61] on link "Deutsch / Türkçe Streak: 8 Review: 15 Daily Goal: 60 / 500" at bounding box center [382, 69] width 207 height 54
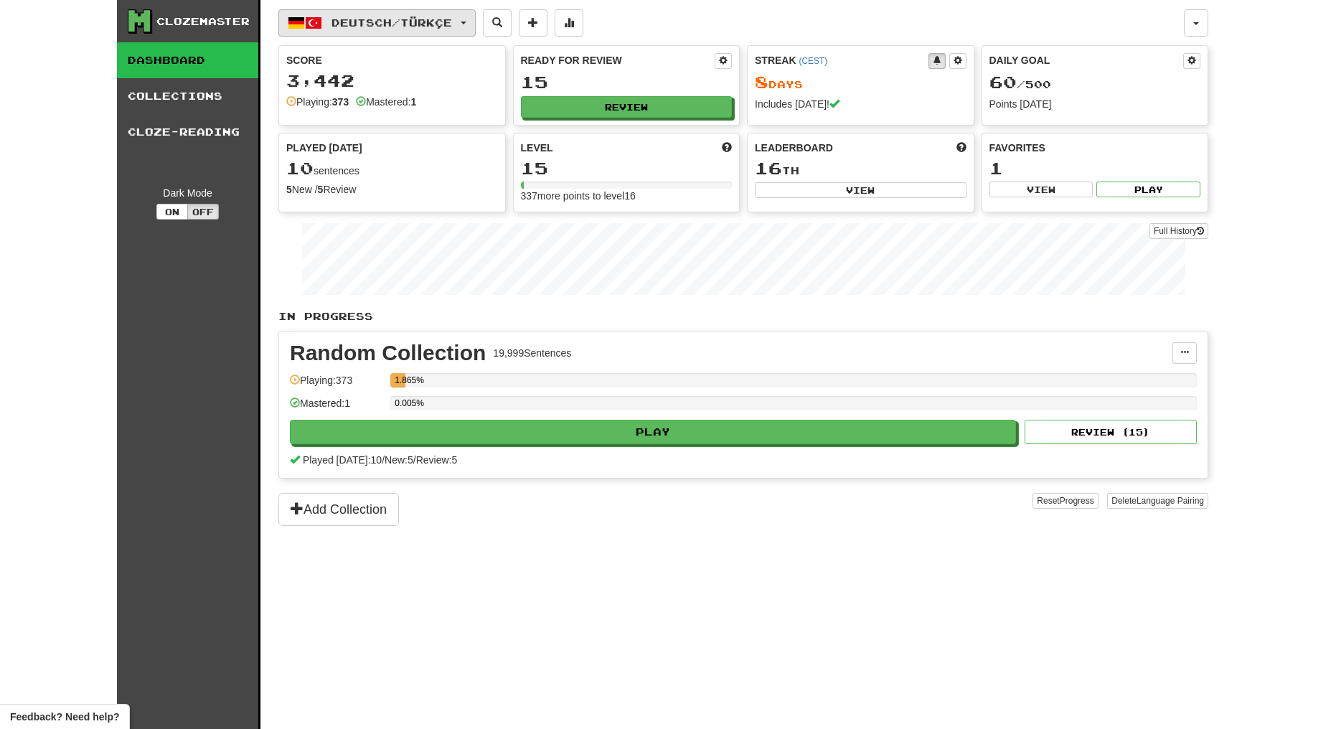
click at [433, 32] on button "Deutsch / Türkçe" at bounding box center [376, 22] width 197 height 27
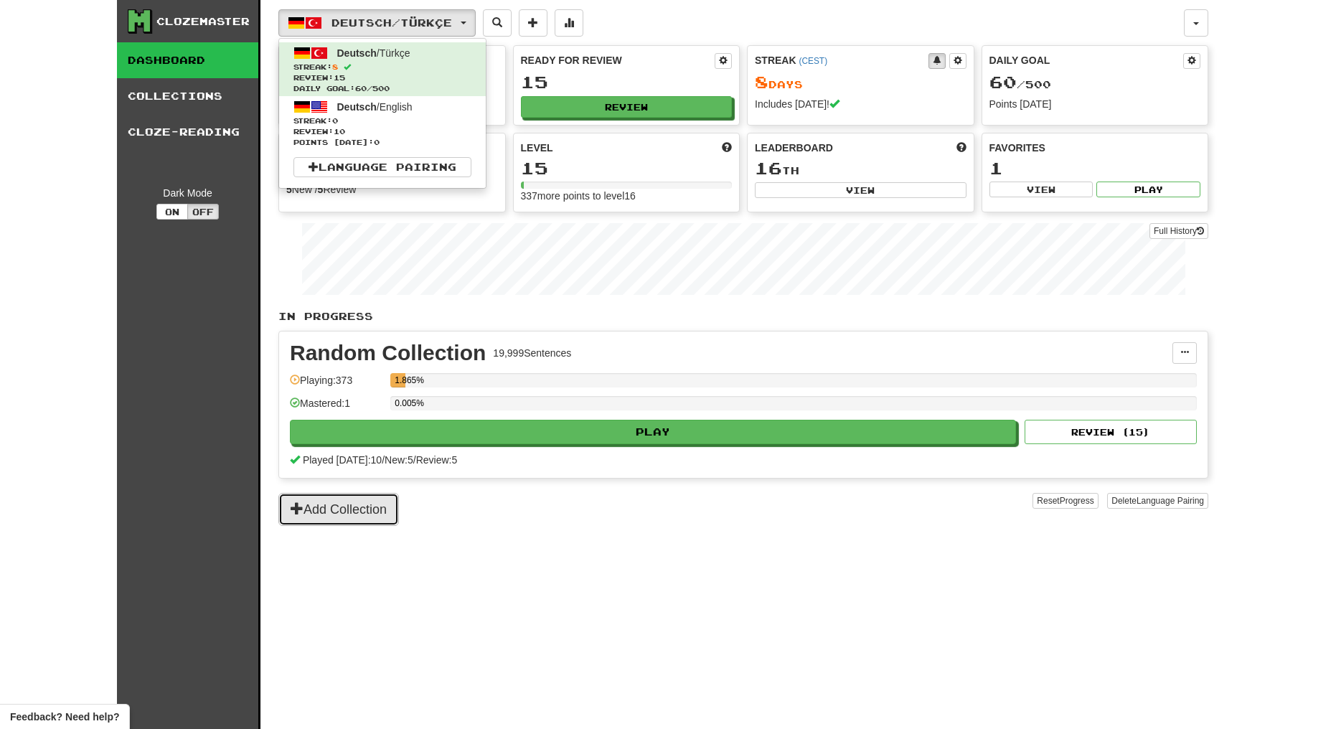
click at [370, 506] on button "Add Collection" at bounding box center [338, 509] width 121 height 33
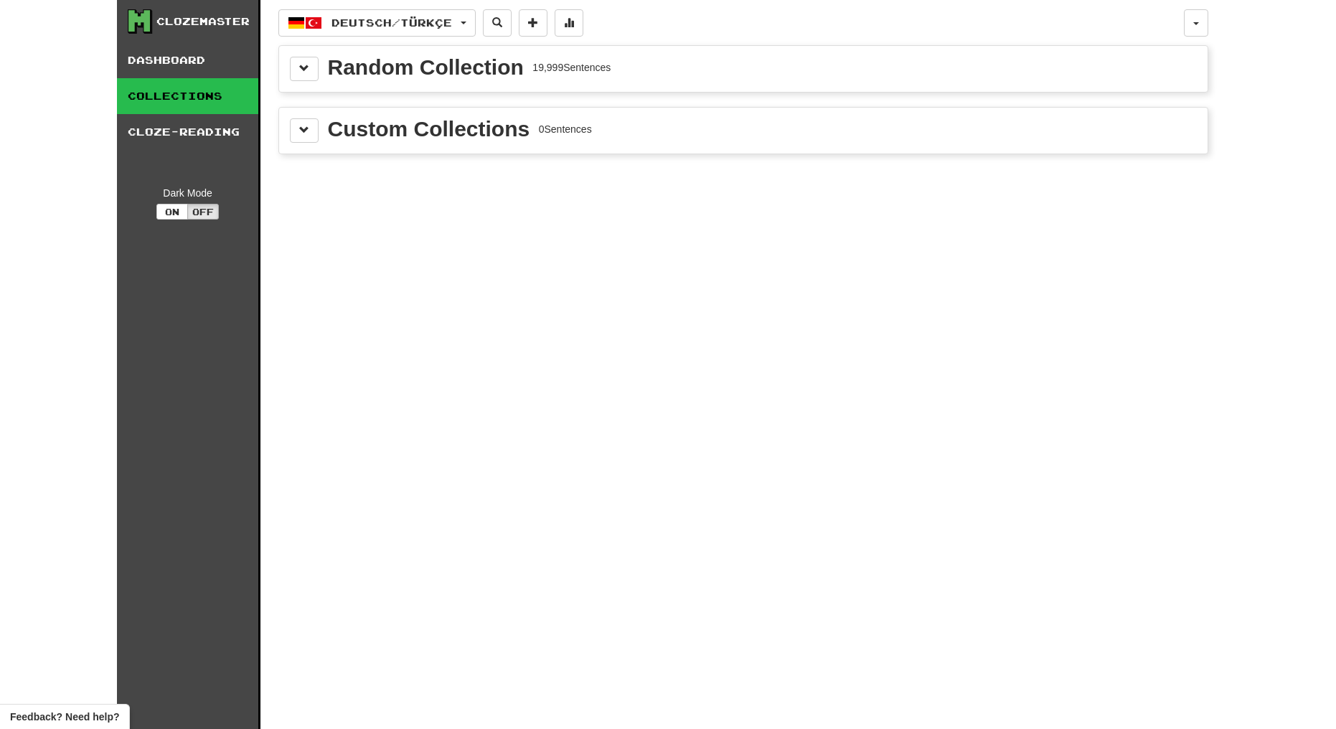
click at [357, 134] on div "Custom Collections" at bounding box center [429, 129] width 202 height 22
click at [321, 125] on div "Custom Collections 0 Sentences" at bounding box center [743, 130] width 907 height 24
click at [300, 127] on span at bounding box center [304, 130] width 10 height 10
click at [440, 197] on button "Shared" at bounding box center [432, 191] width 89 height 33
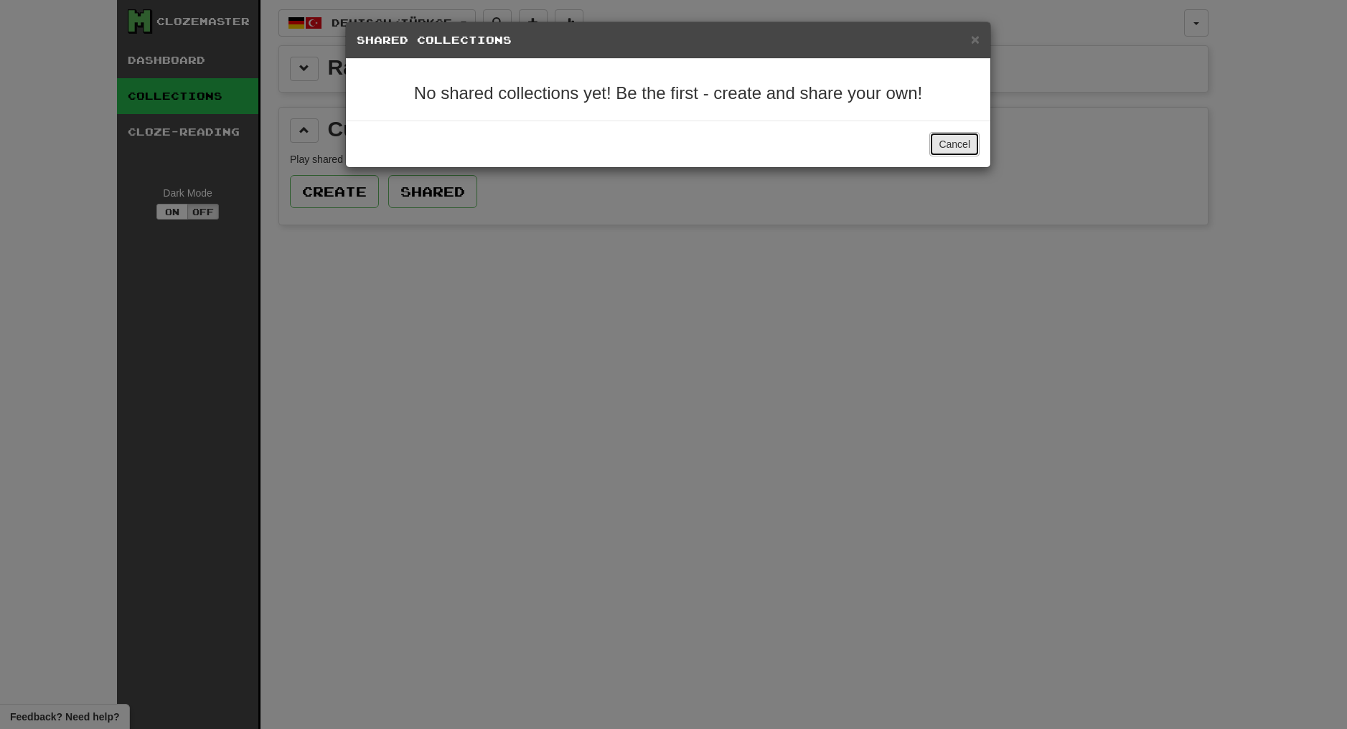
click at [939, 141] on button "Cancel" at bounding box center [954, 144] width 50 height 24
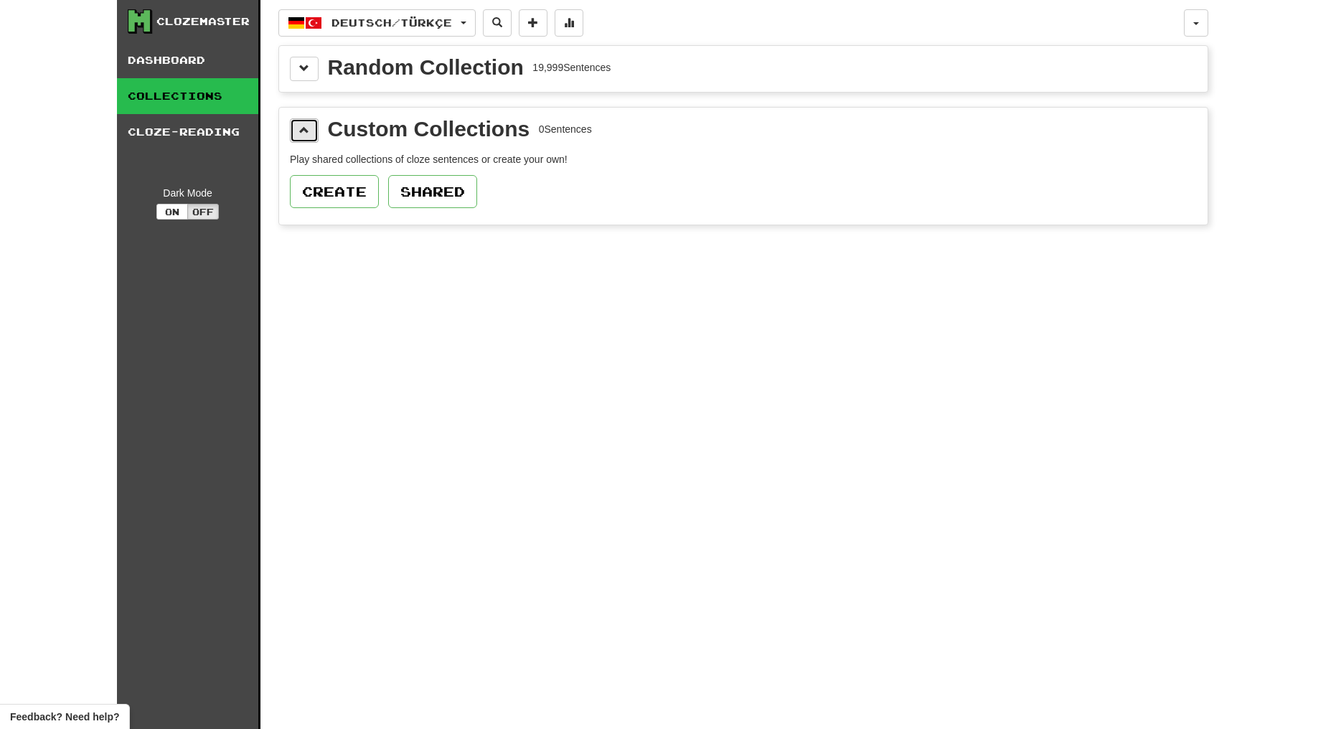
click at [309, 138] on button at bounding box center [304, 130] width 29 height 24
click at [299, 98] on div "Deutsch / Türkçe Deutsch / Türkçe Streak: 8 Review: 15 Daily Goal: 60 / 500 Deu…" at bounding box center [743, 382] width 930 height 765
click at [300, 85] on div "Random Collection 19,999 Sentences" at bounding box center [743, 69] width 929 height 46
click at [301, 77] on button at bounding box center [304, 69] width 29 height 24
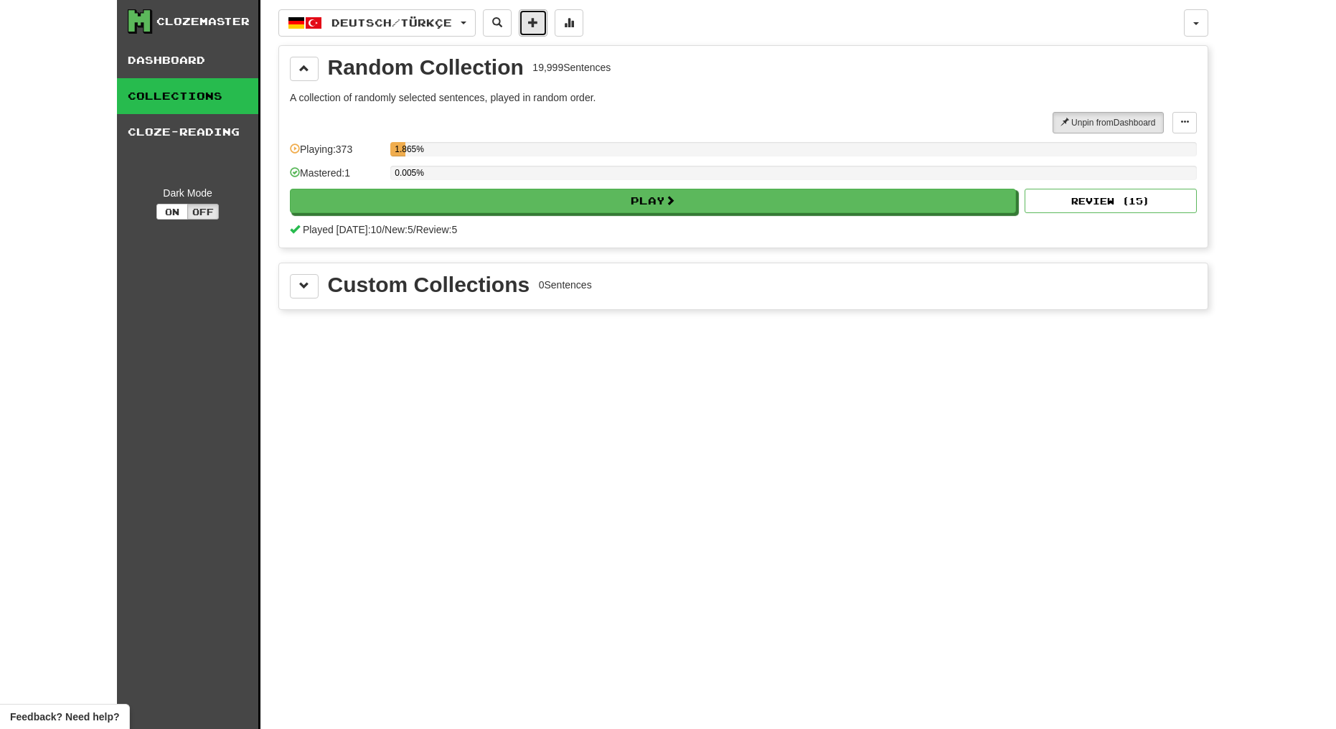
click at [548, 29] on button at bounding box center [533, 22] width 29 height 27
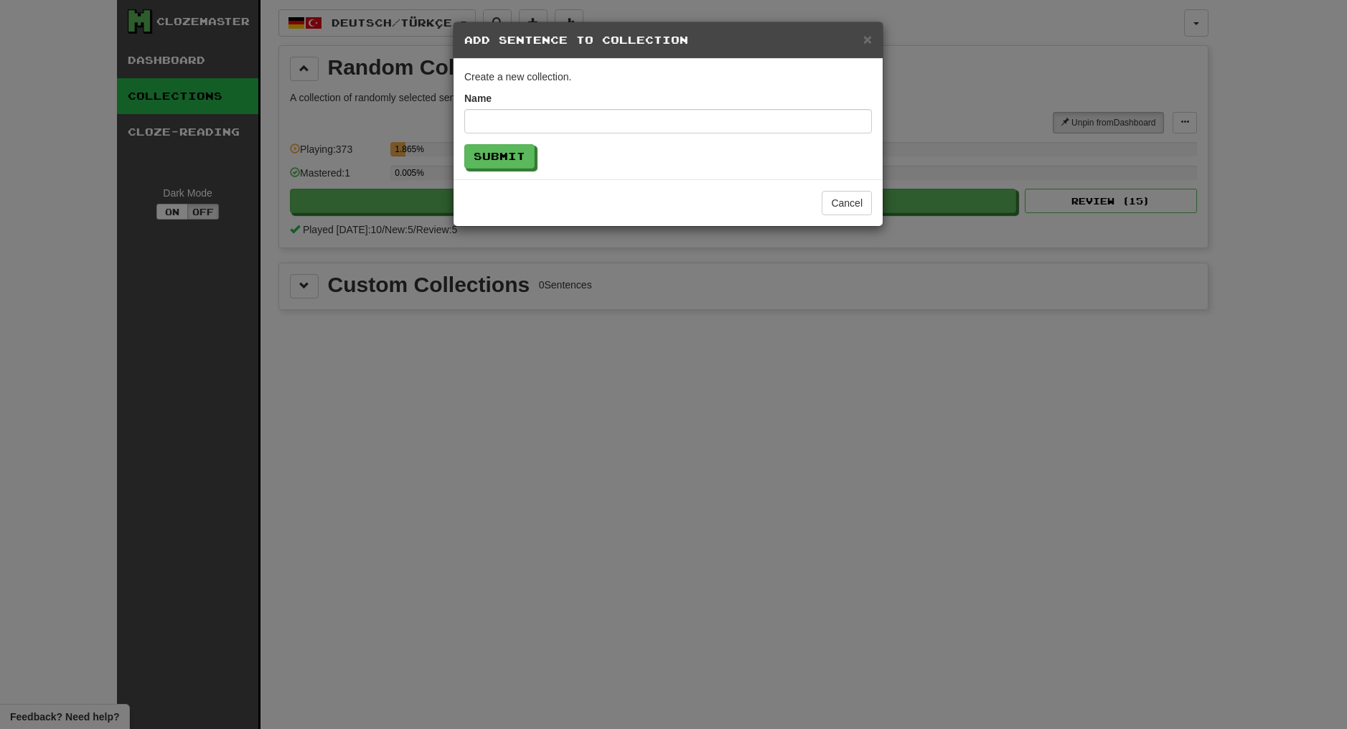
click at [861, 41] on h5 "Add Sentence to Collection" at bounding box center [668, 40] width 408 height 14
click at [864, 38] on span "×" at bounding box center [867, 39] width 9 height 17
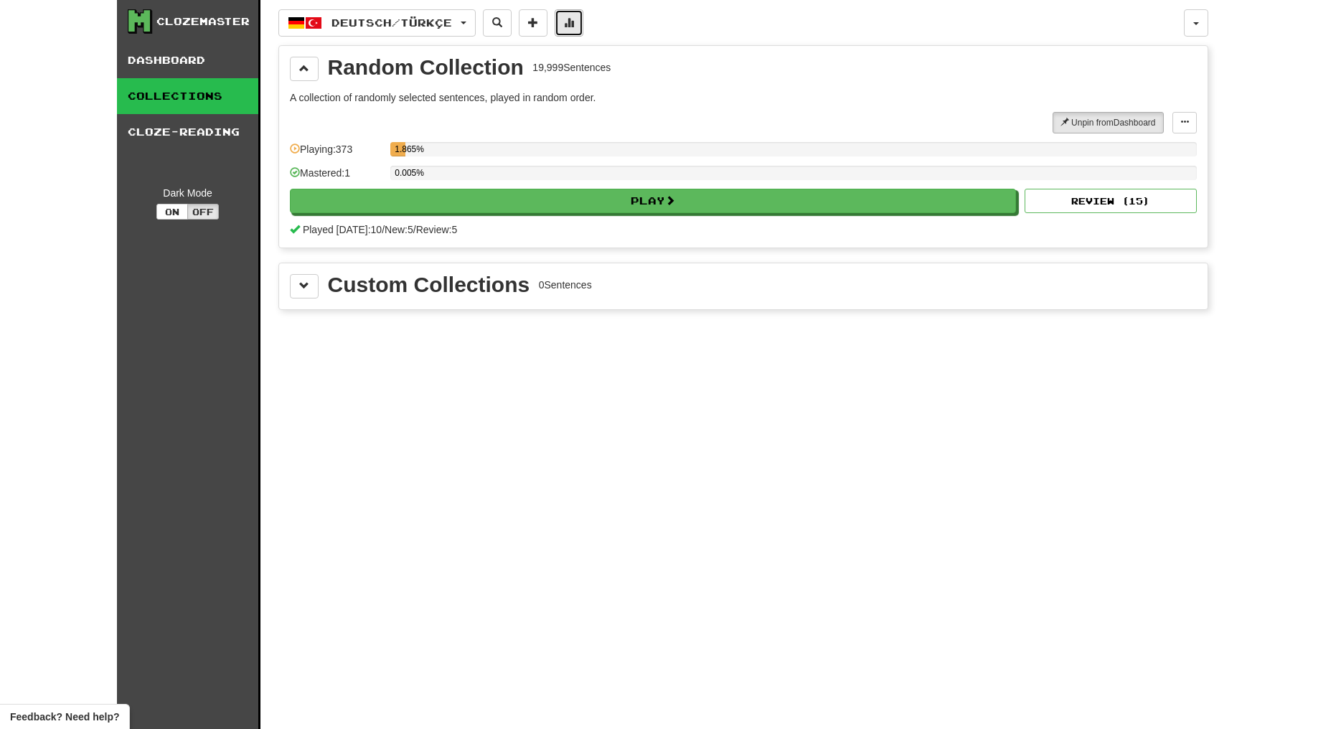
click at [582, 34] on button at bounding box center [569, 22] width 29 height 27
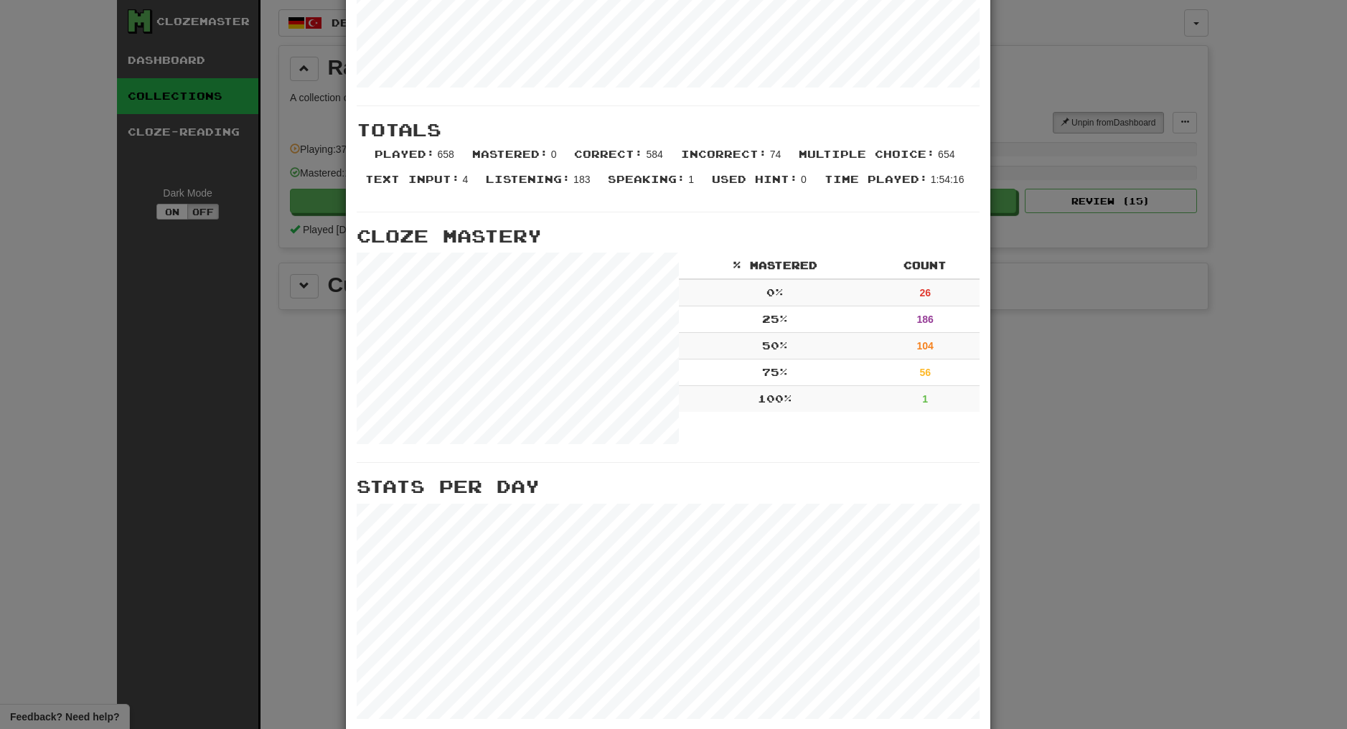
scroll to position [296, 0]
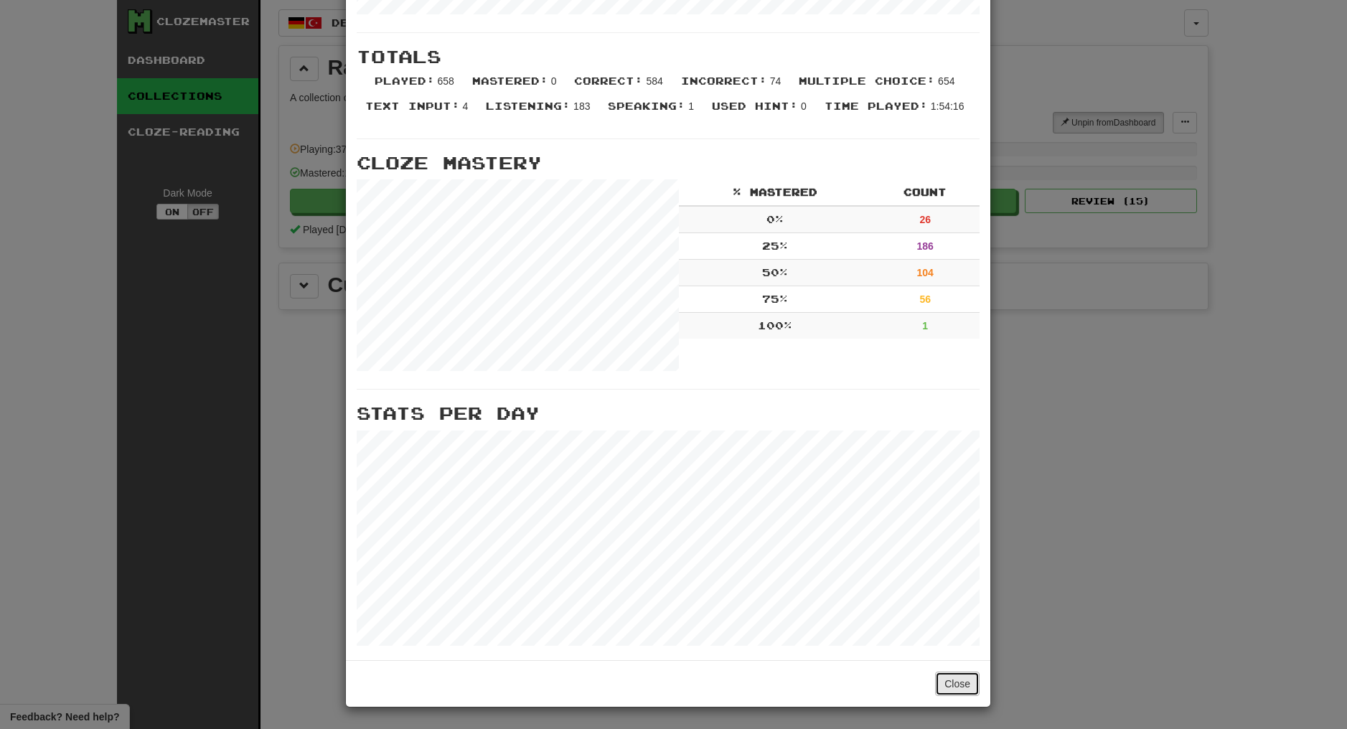
click at [967, 683] on button "Close" at bounding box center [957, 684] width 44 height 24
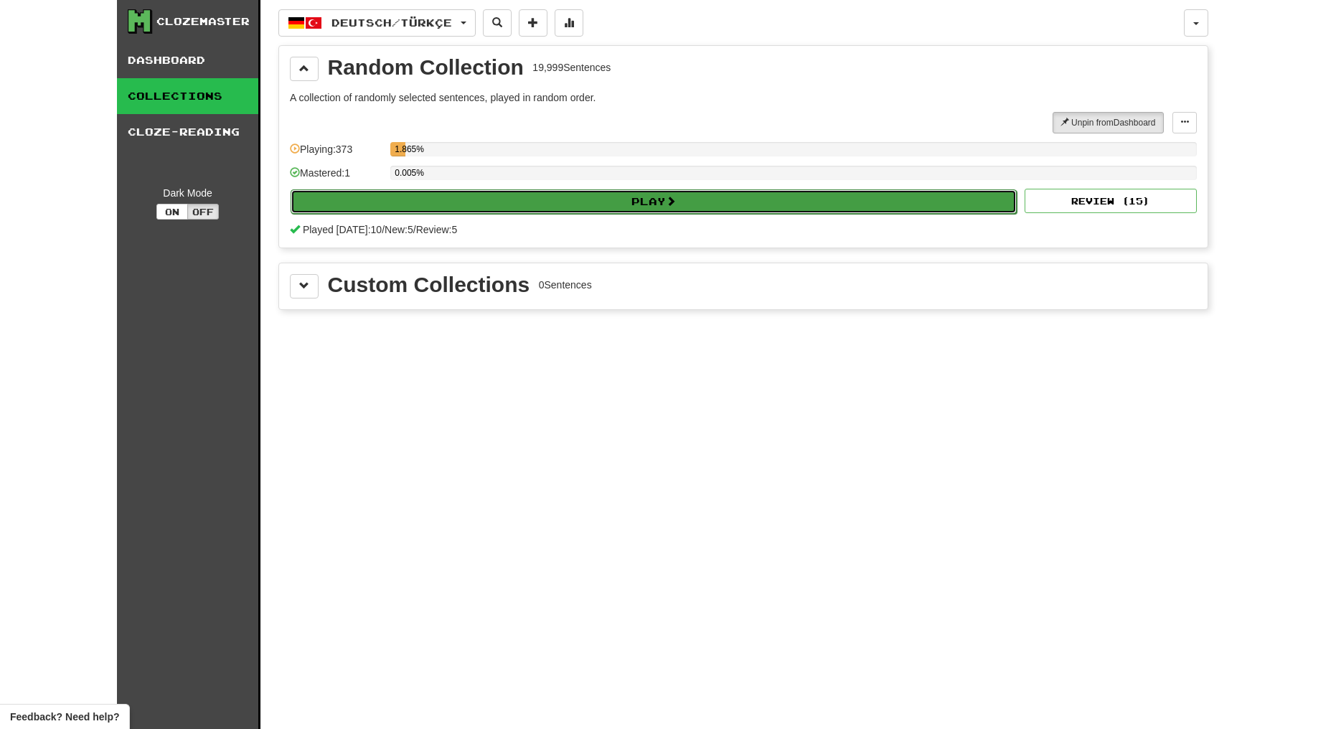
click at [675, 191] on button "Play" at bounding box center [654, 201] width 726 height 24
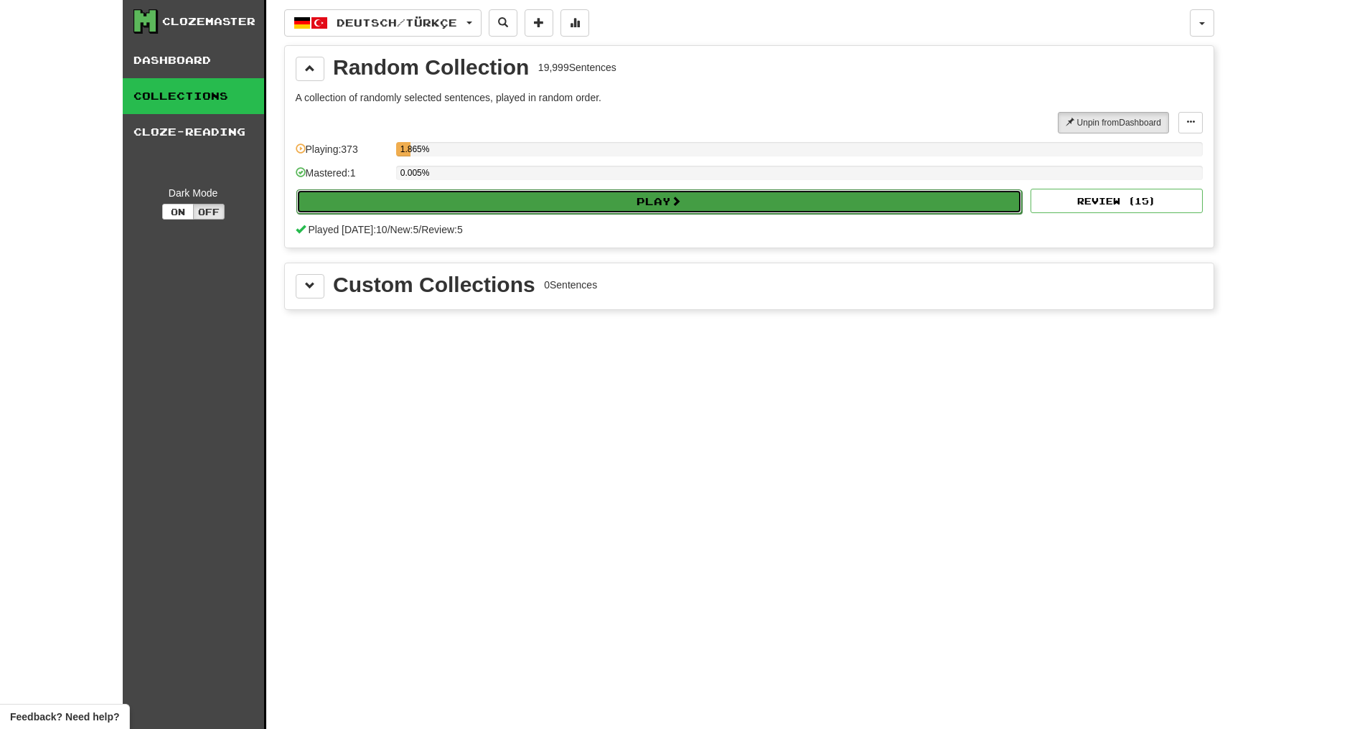
select select "**"
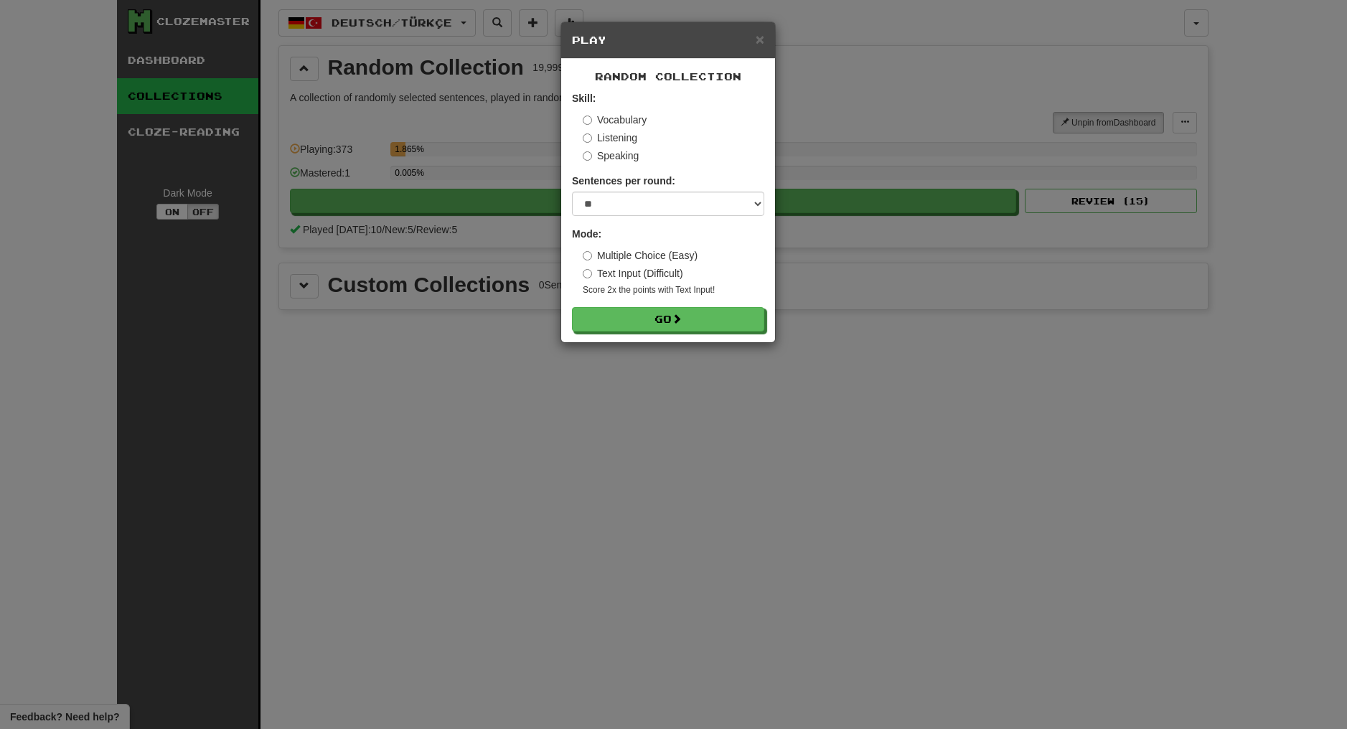
click at [650, 273] on label "Text Input (Difficult)" at bounding box center [633, 273] width 100 height 14
click at [652, 317] on button "Go" at bounding box center [669, 320] width 192 height 24
